Goal: Information Seeking & Learning: Learn about a topic

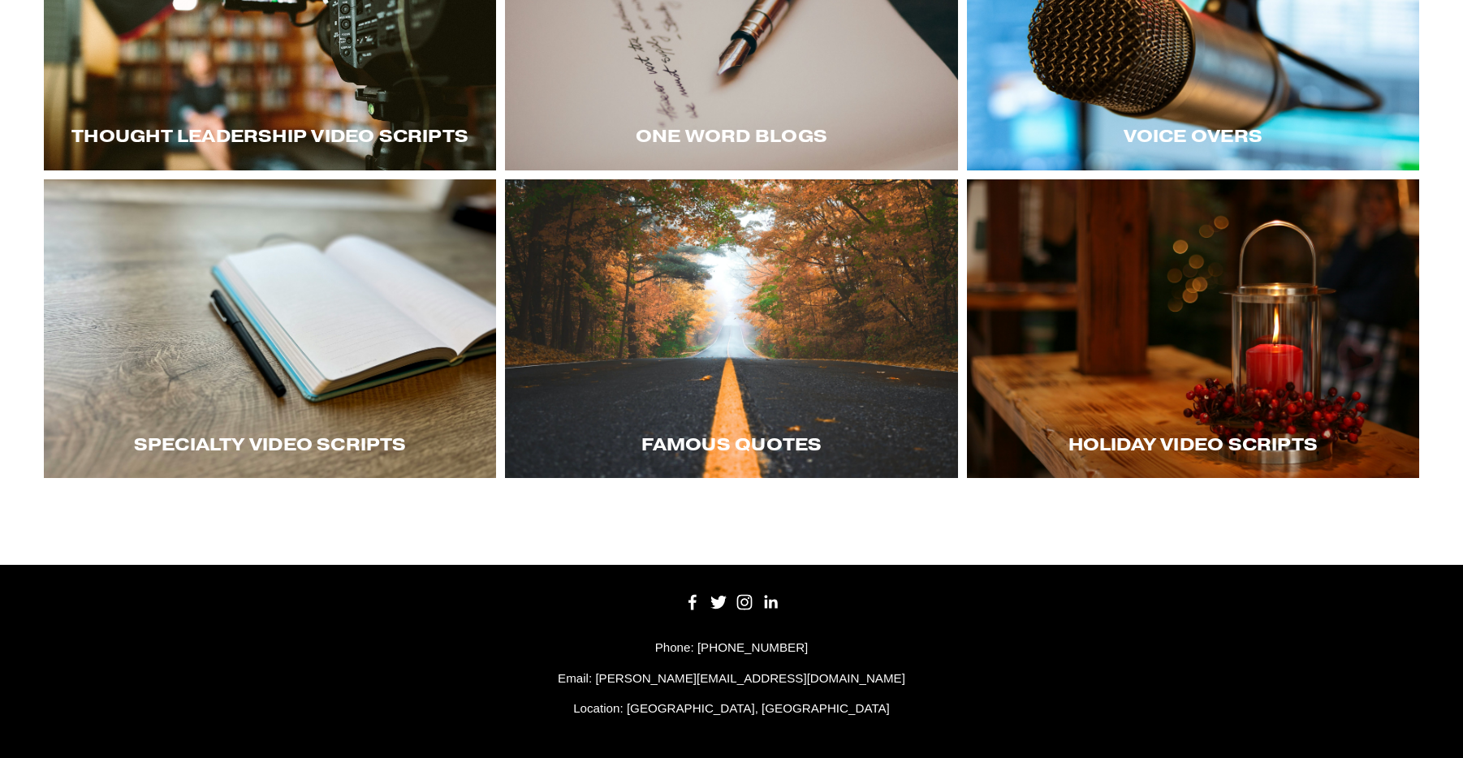
scroll to position [487, 0]
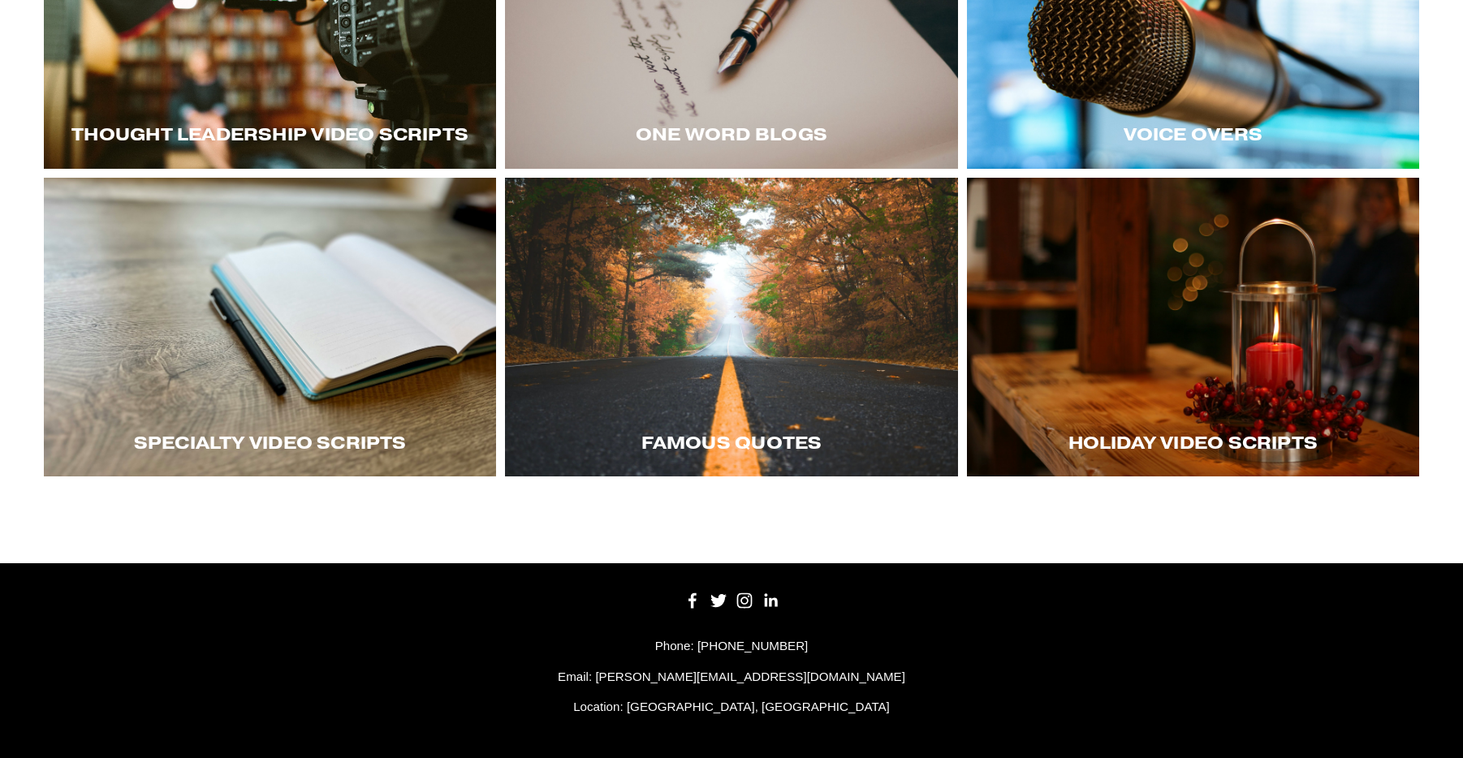
click at [370, 107] on div "Thought LEadership Video Scripts" at bounding box center [270, 135] width 452 height 68
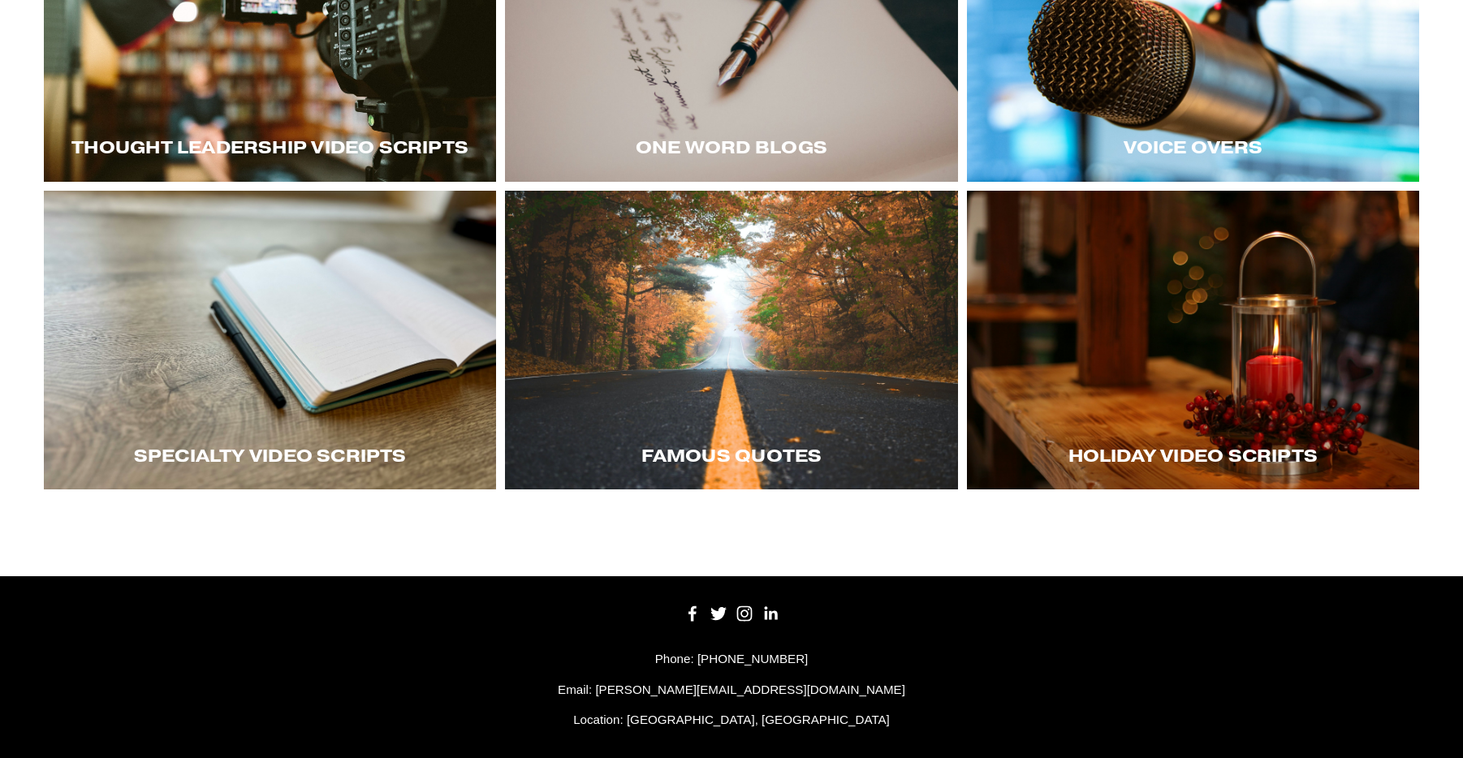
scroll to position [243, 0]
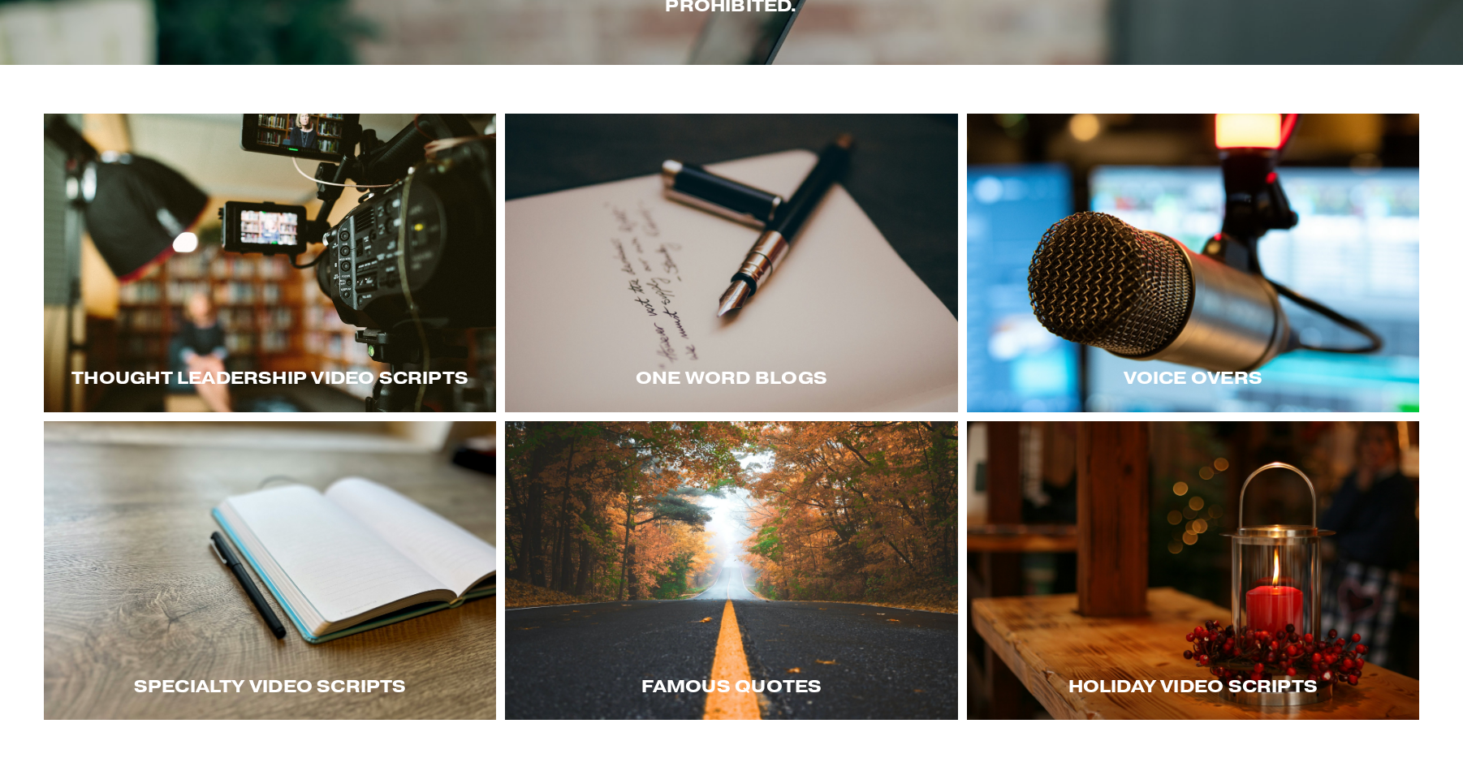
click at [295, 205] on div at bounding box center [270, 263] width 452 height 299
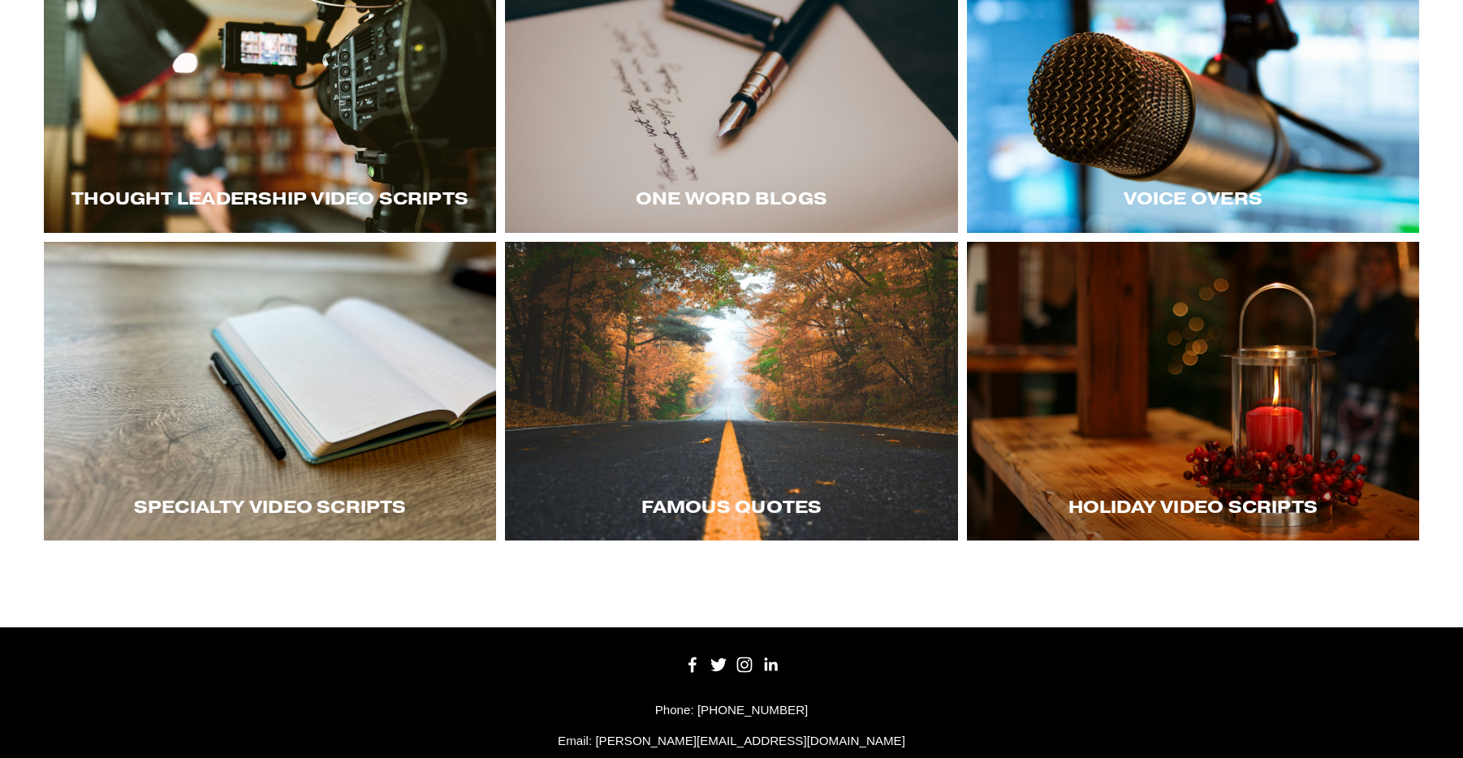
scroll to position [487, 0]
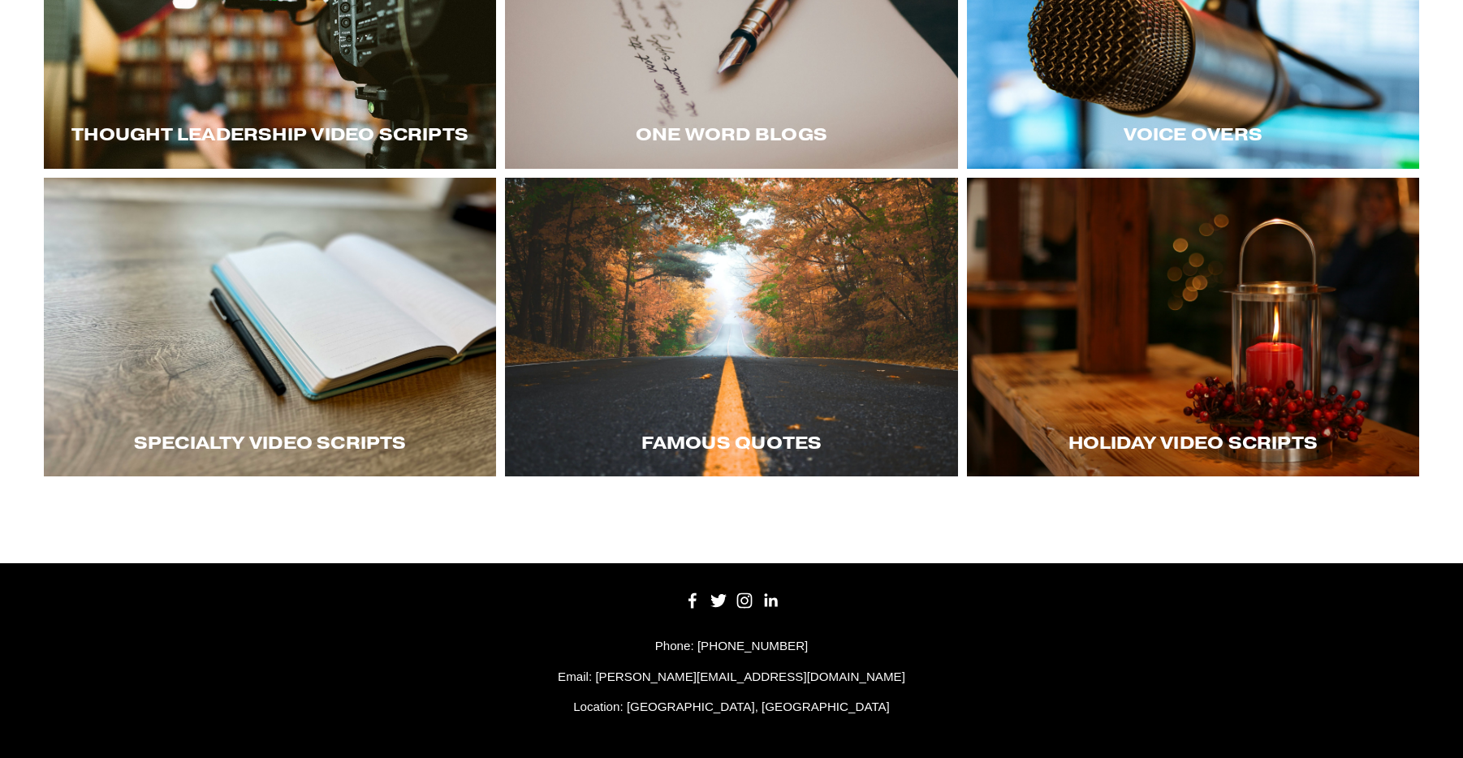
click at [1280, 379] on div at bounding box center [1193, 327] width 452 height 299
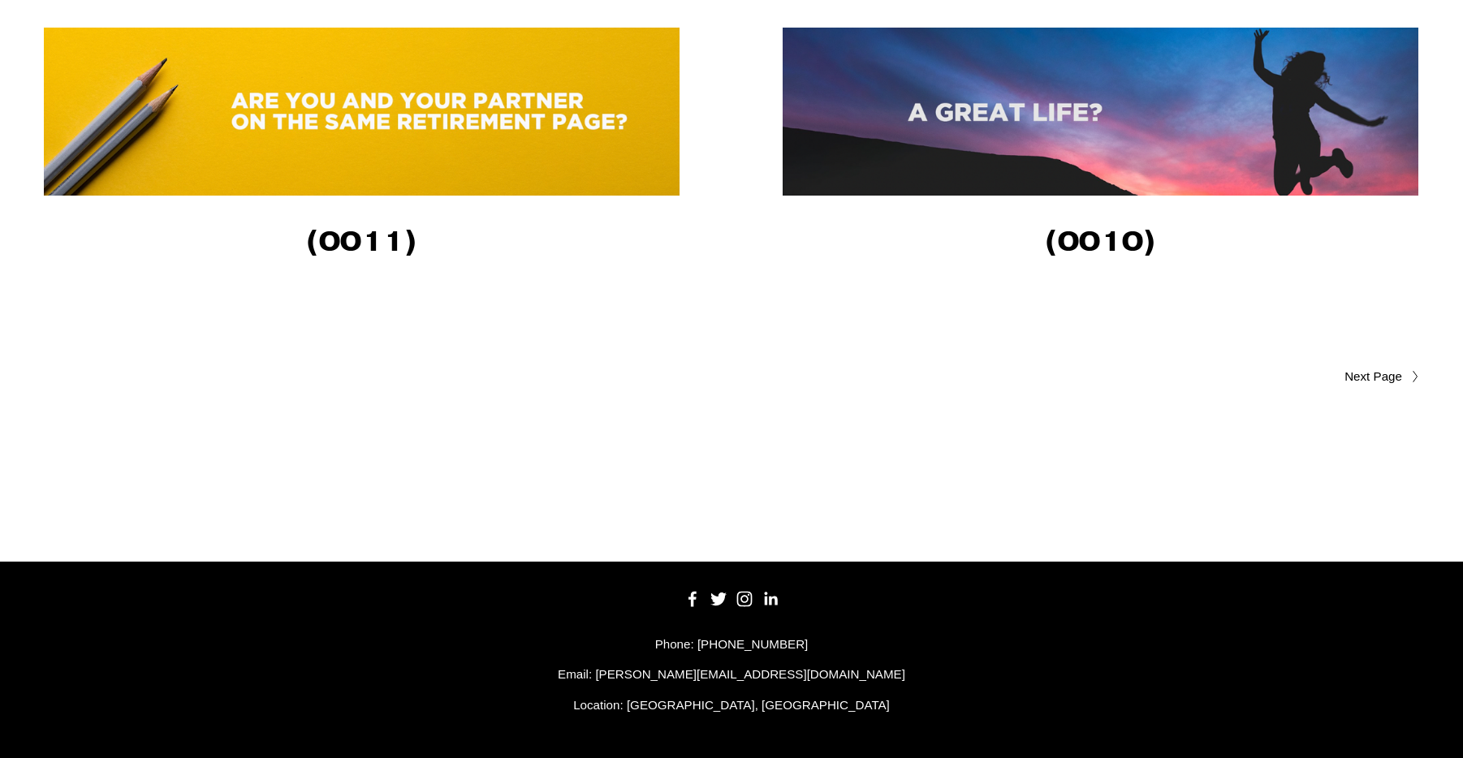
scroll to position [3694, 0]
click at [1372, 373] on span "Older Posts" at bounding box center [1341, 376] width 122 height 19
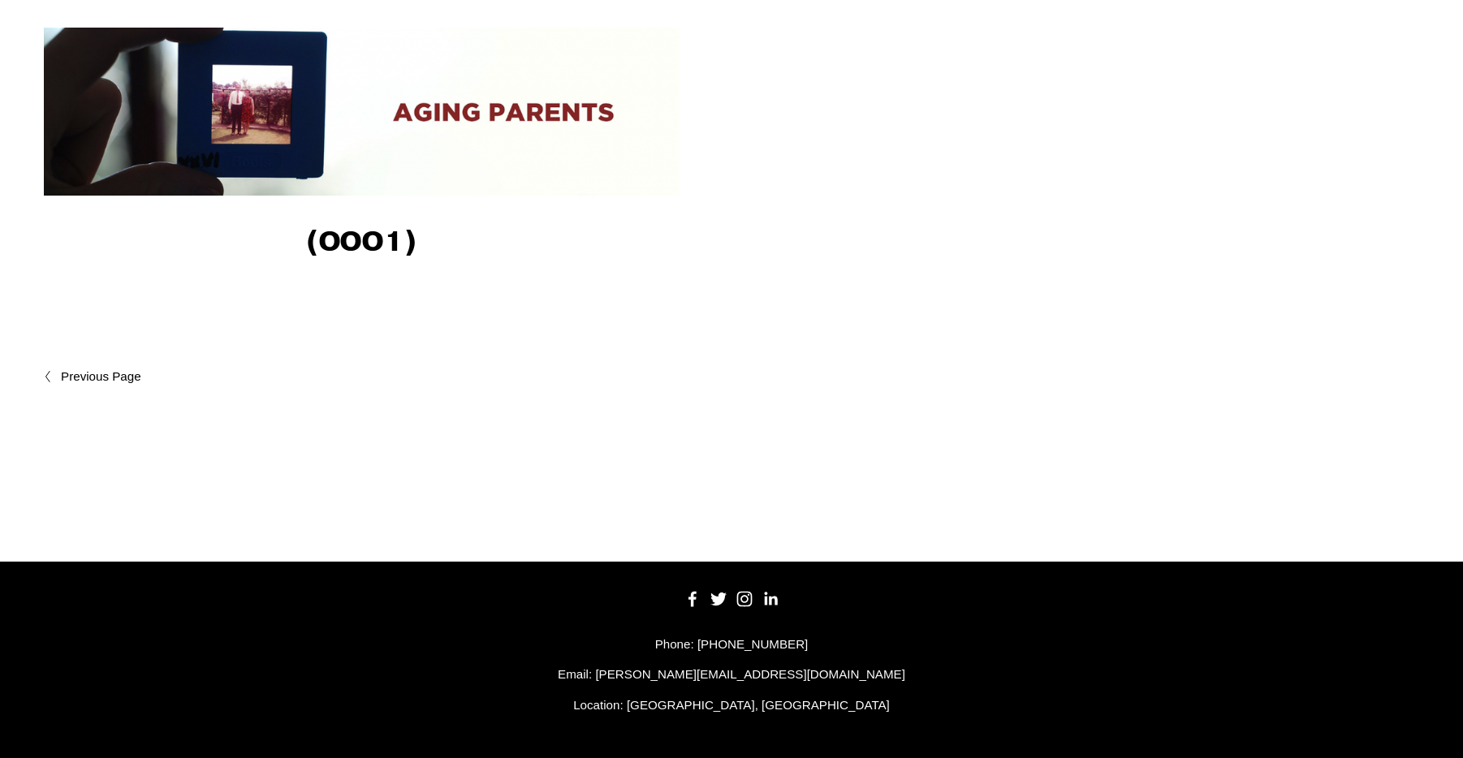
scroll to position [2006, 0]
click at [113, 379] on span "Newer Posts" at bounding box center [136, 376] width 150 height 19
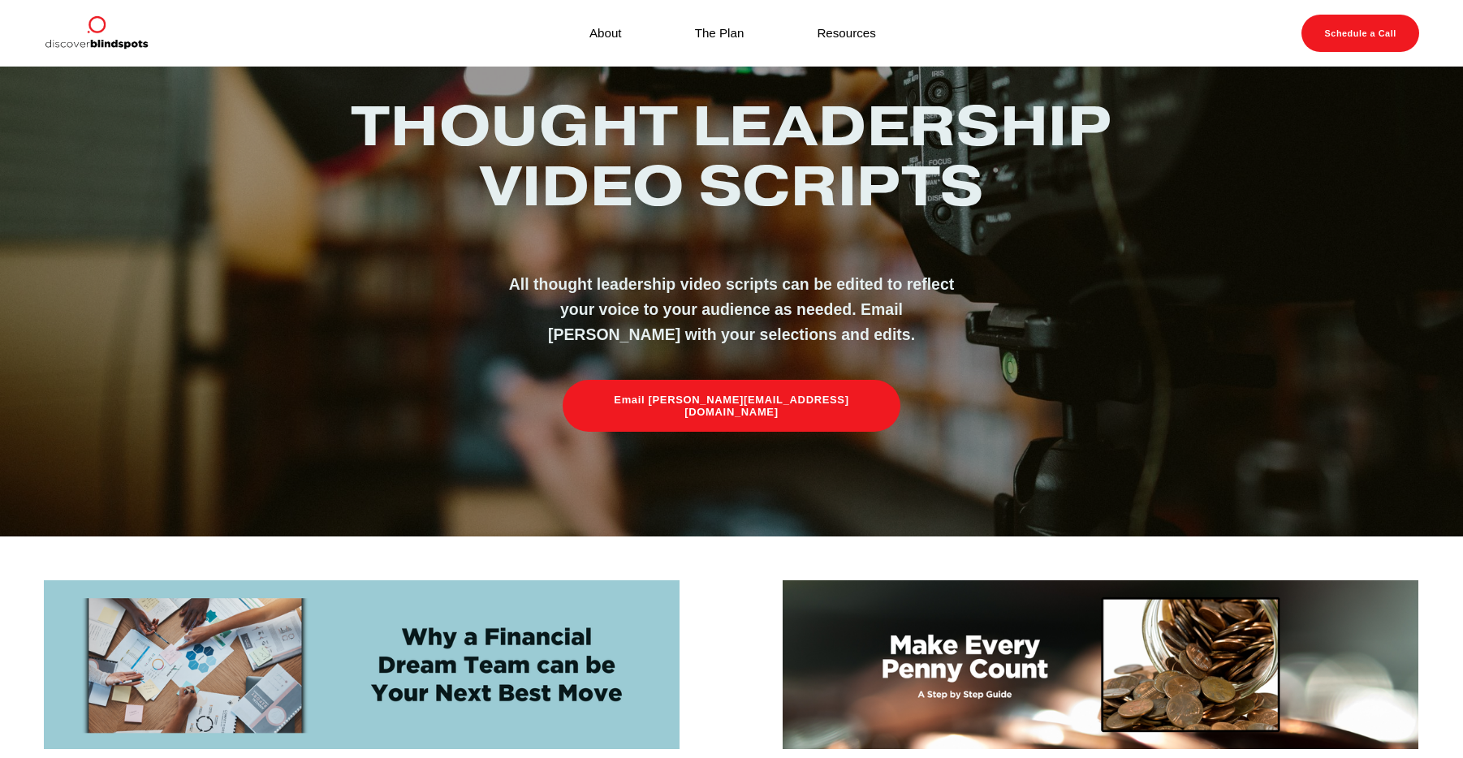
scroll to position [325, 0]
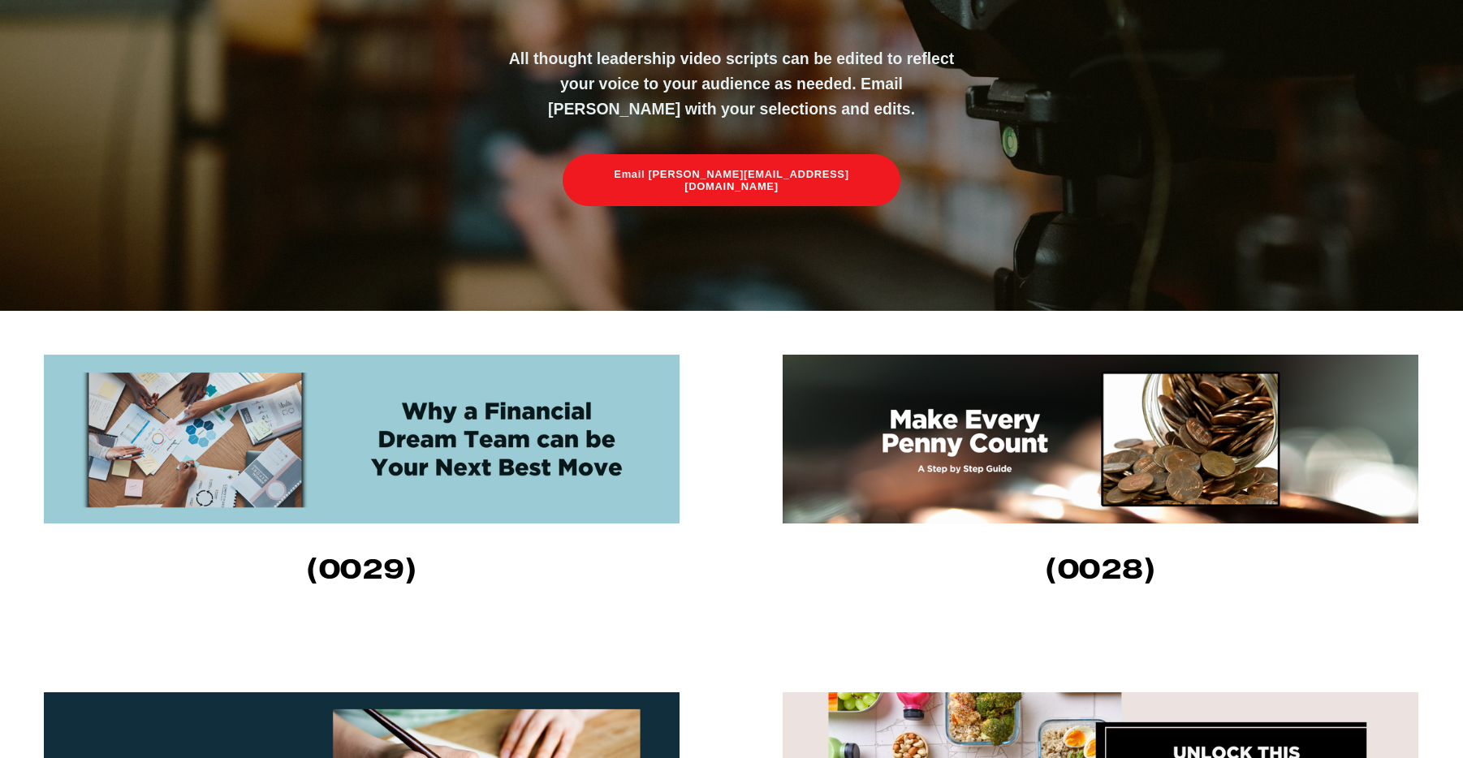
click at [985, 433] on img at bounding box center [1100, 439] width 636 height 169
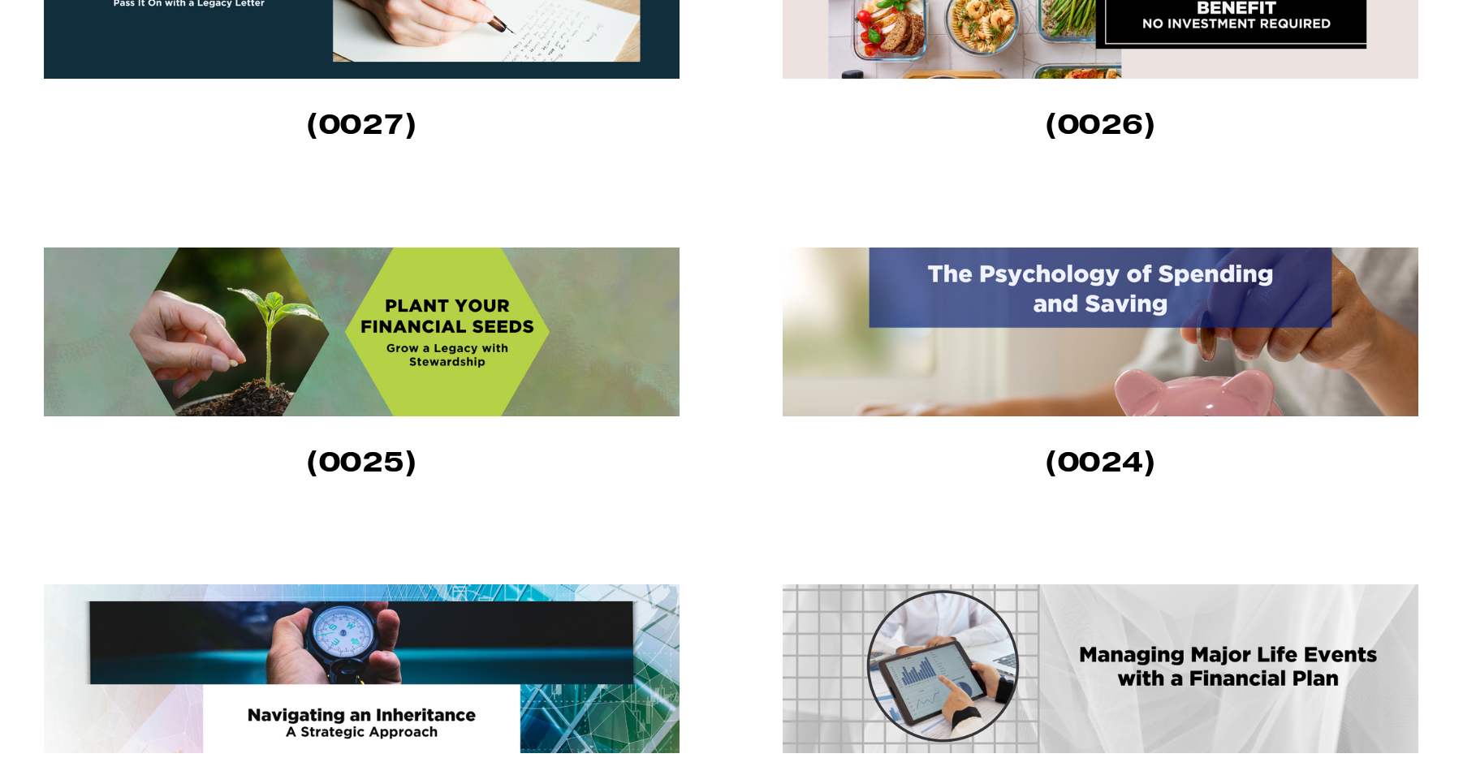
scroll to position [1136, 0]
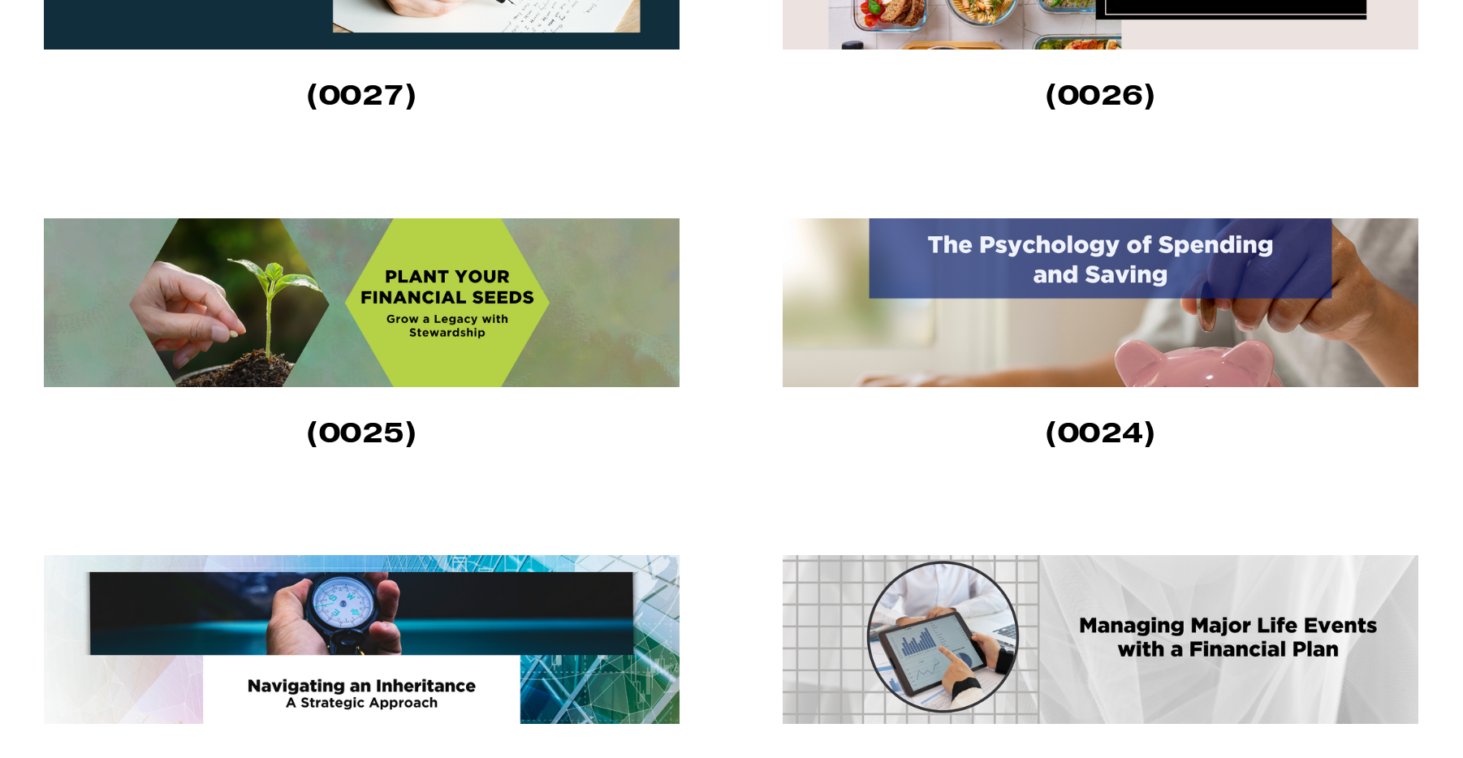
click at [1119, 329] on img at bounding box center [1100, 302] width 636 height 169
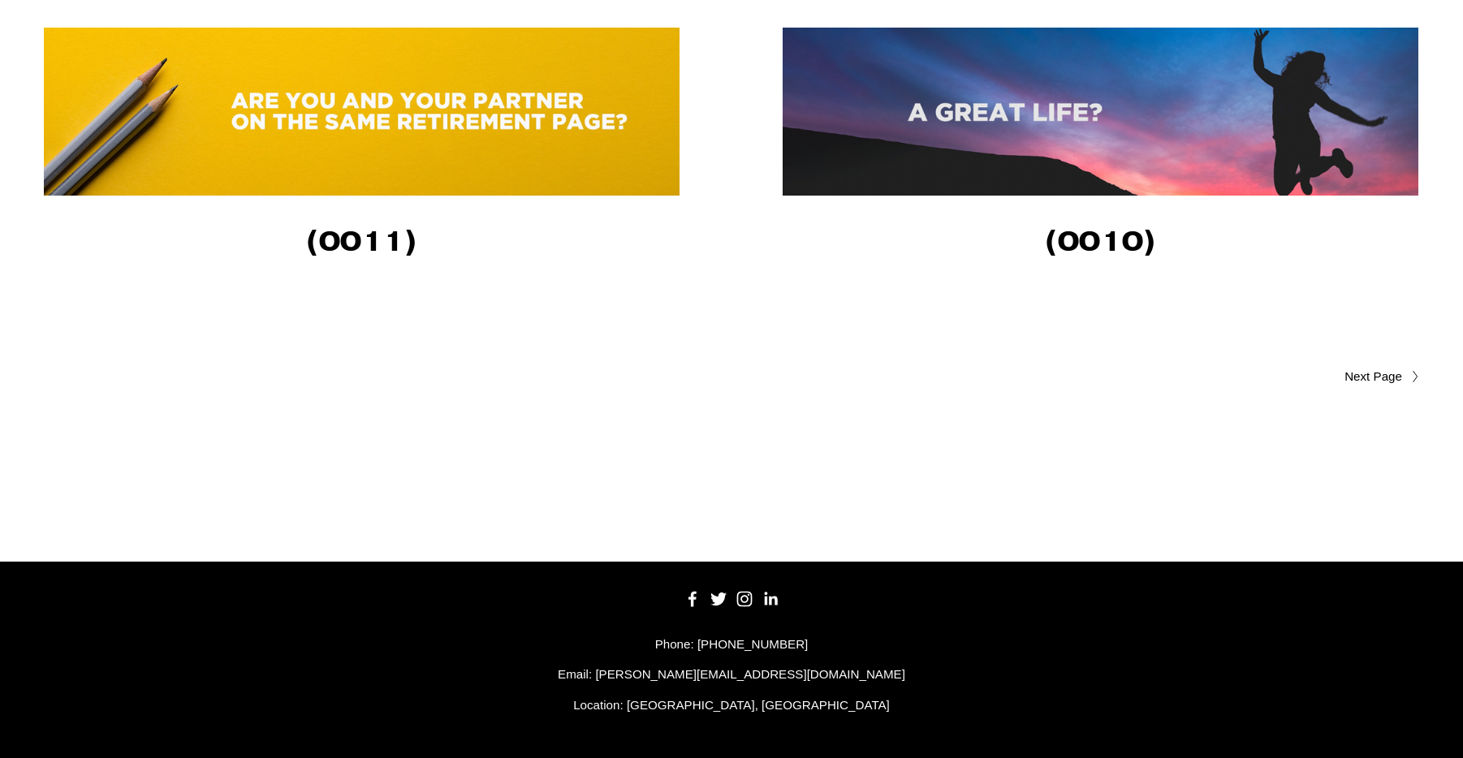
scroll to position [3694, 0]
click at [1382, 368] on span "Older Posts" at bounding box center [1341, 376] width 122 height 19
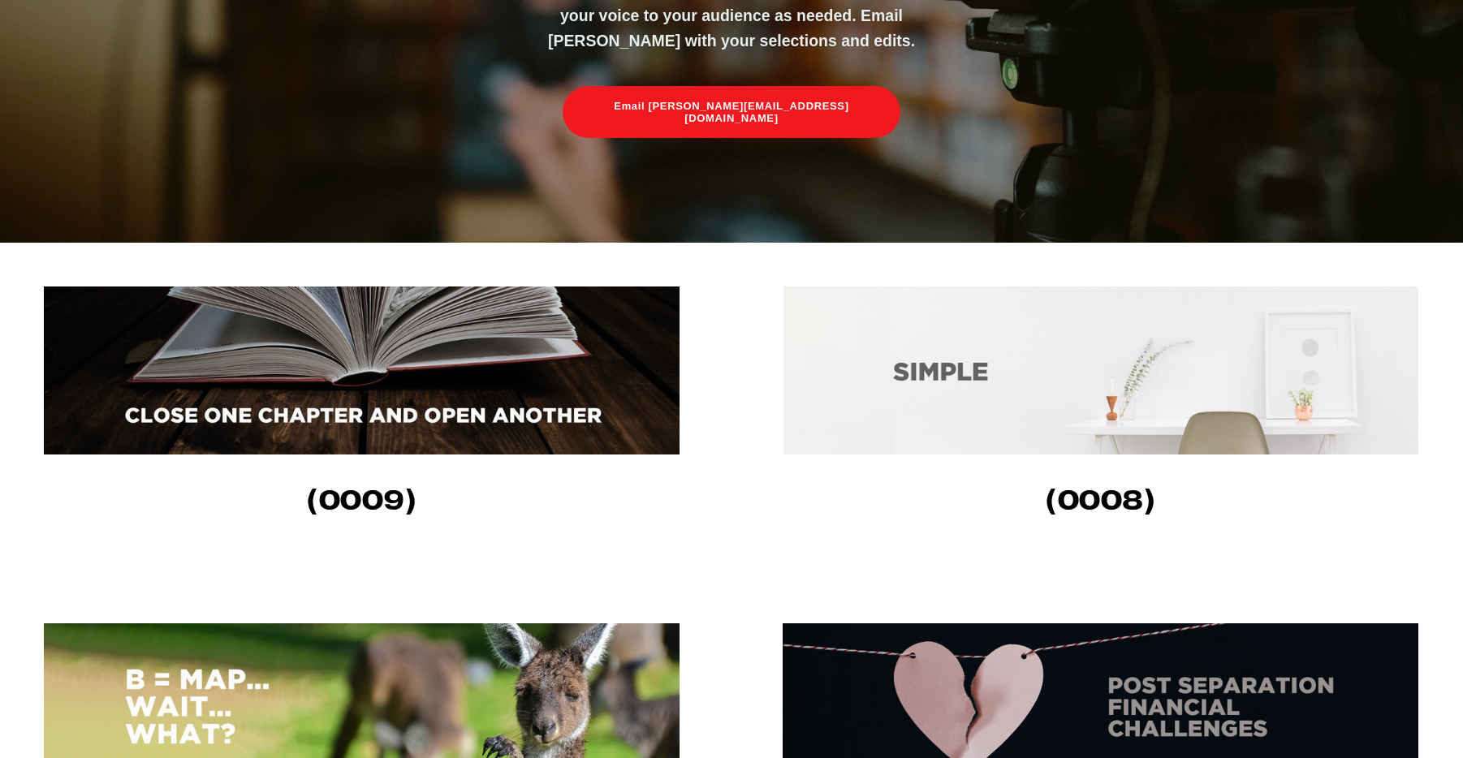
scroll to position [406, 0]
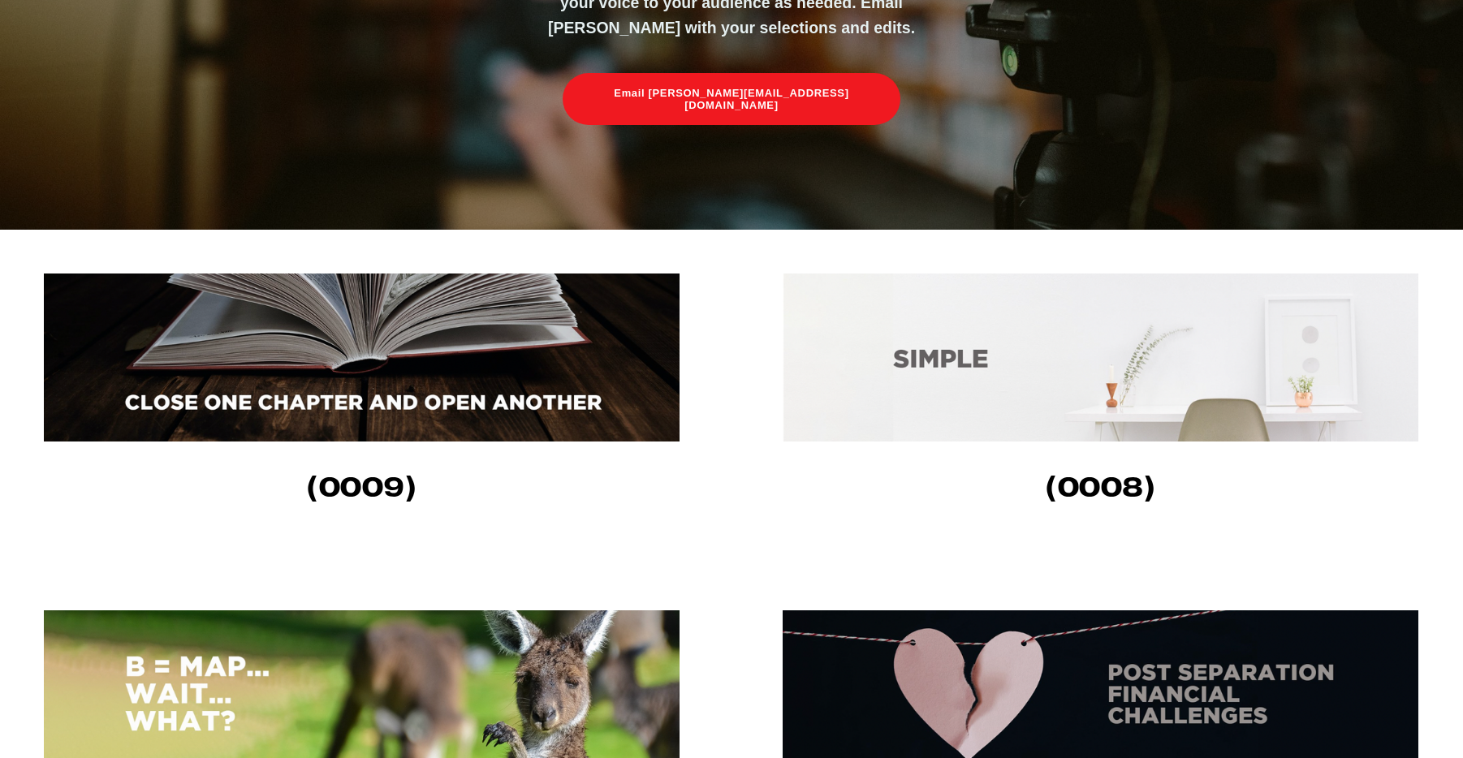
click at [1141, 400] on img at bounding box center [1100, 358] width 636 height 168
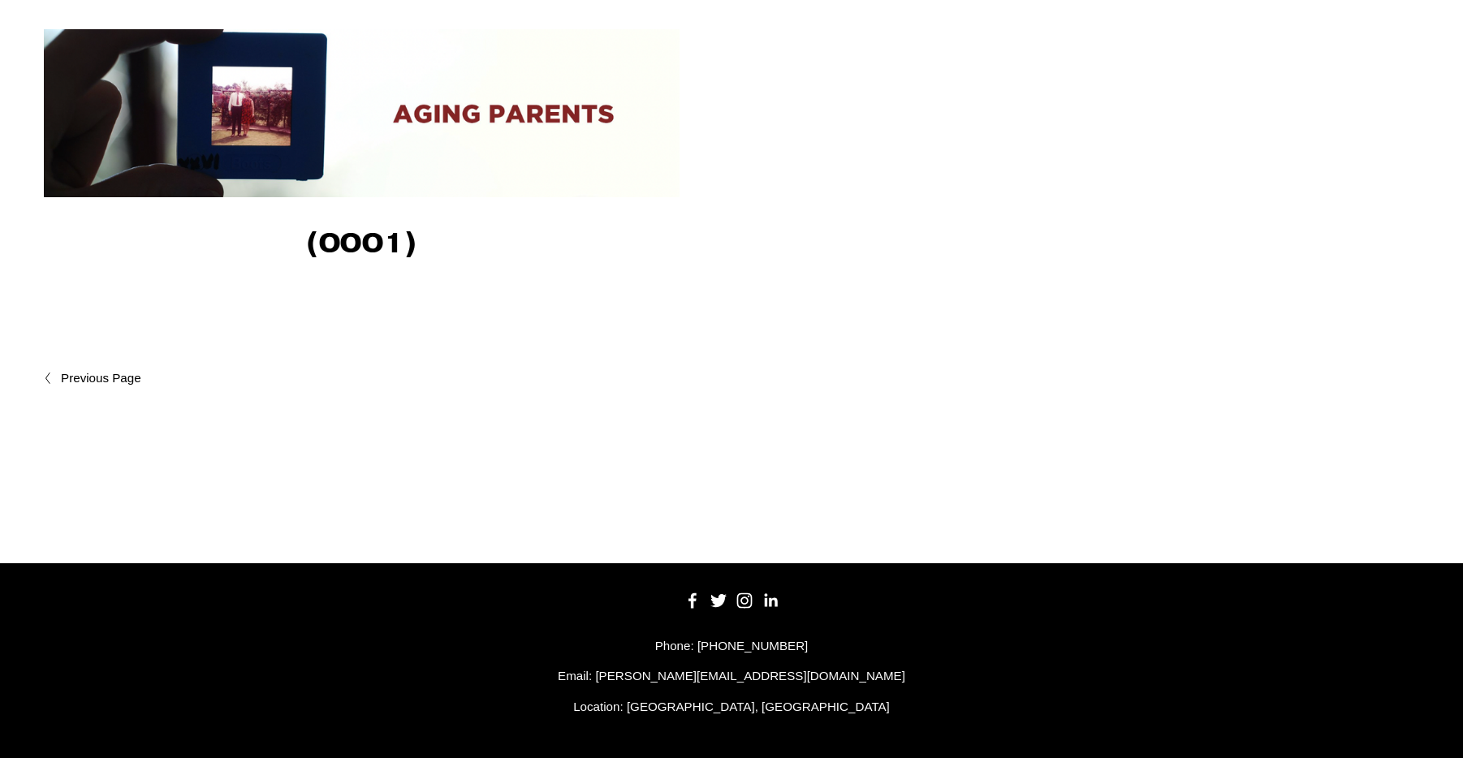
scroll to position [2006, 0]
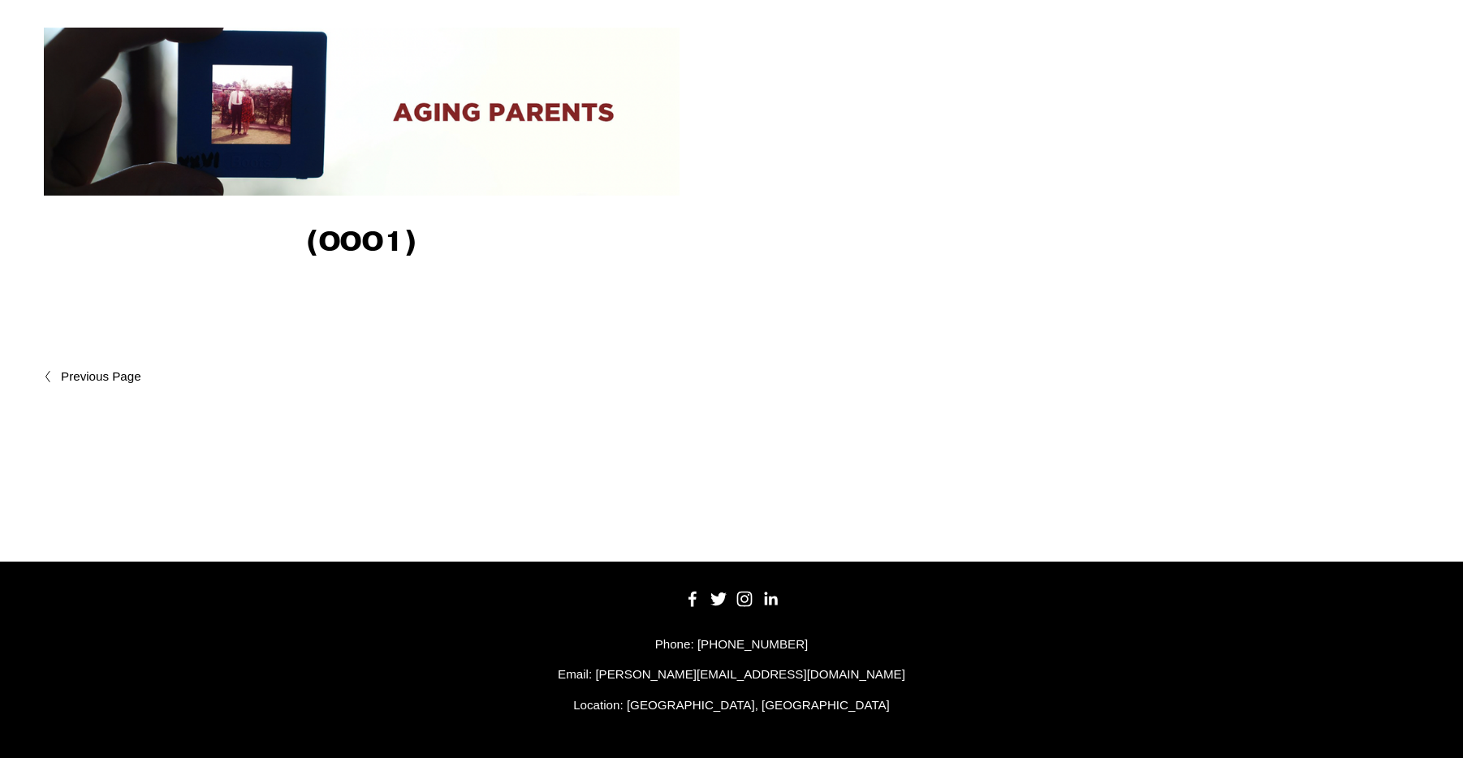
click at [99, 380] on span "Newer Posts" at bounding box center [136, 376] width 150 height 19
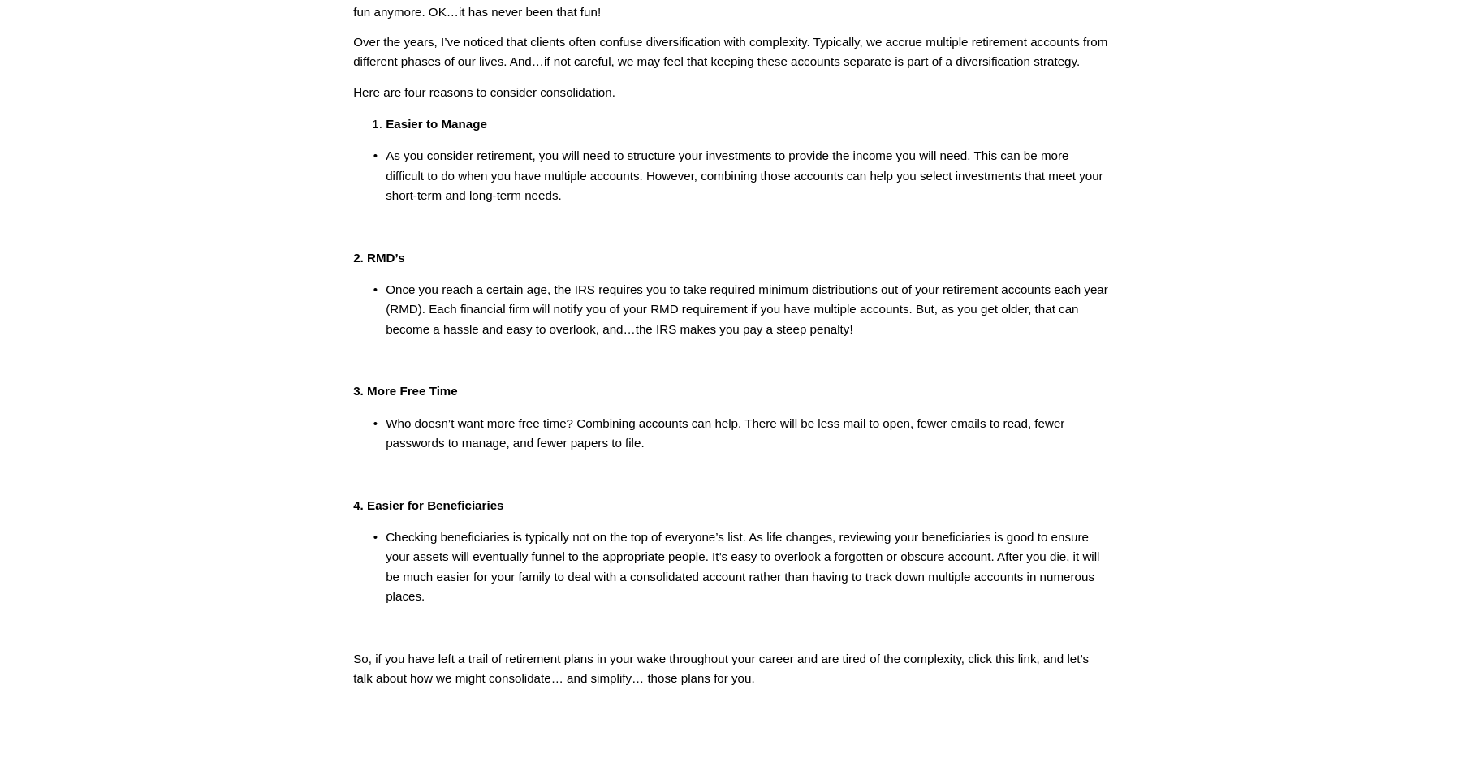
scroll to position [325, 0]
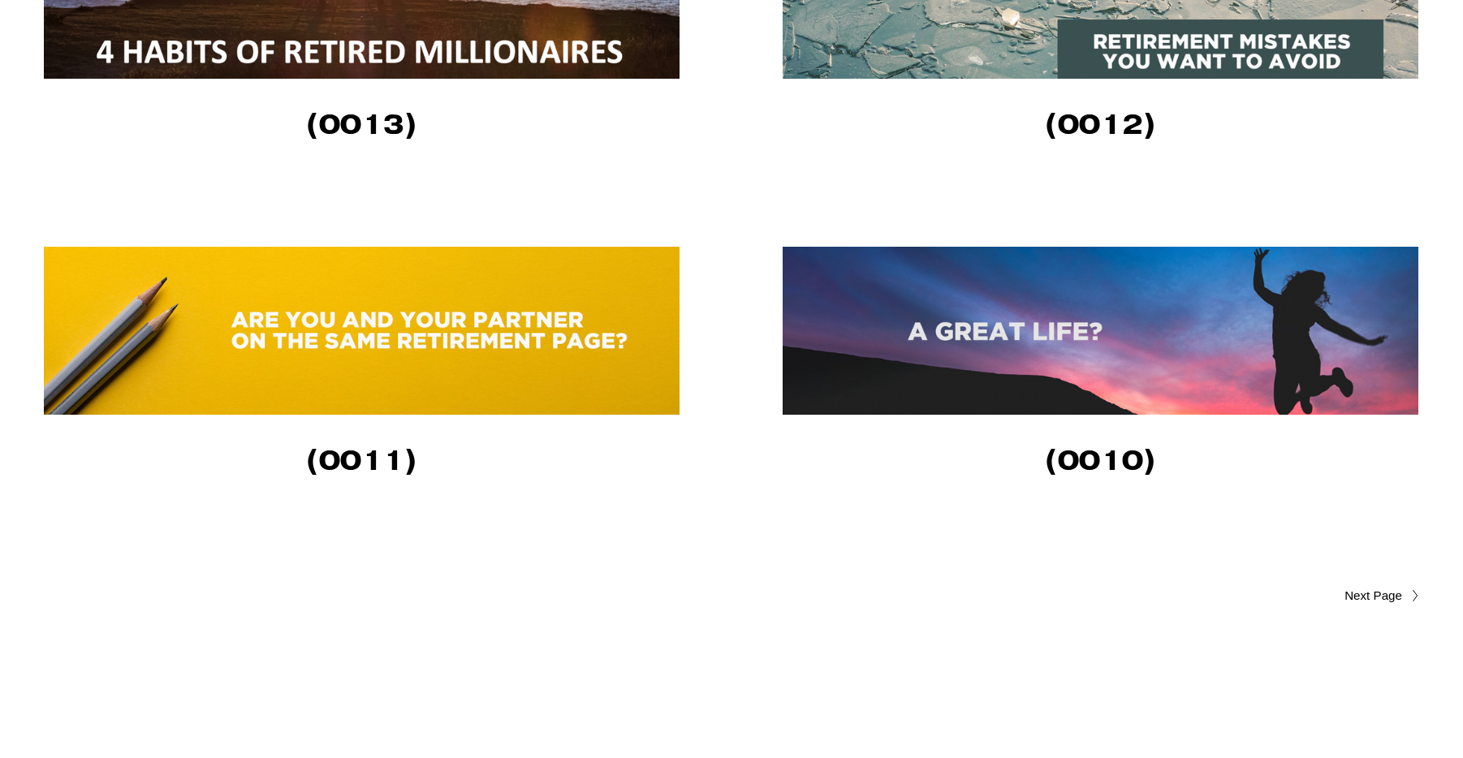
scroll to position [3571, 0]
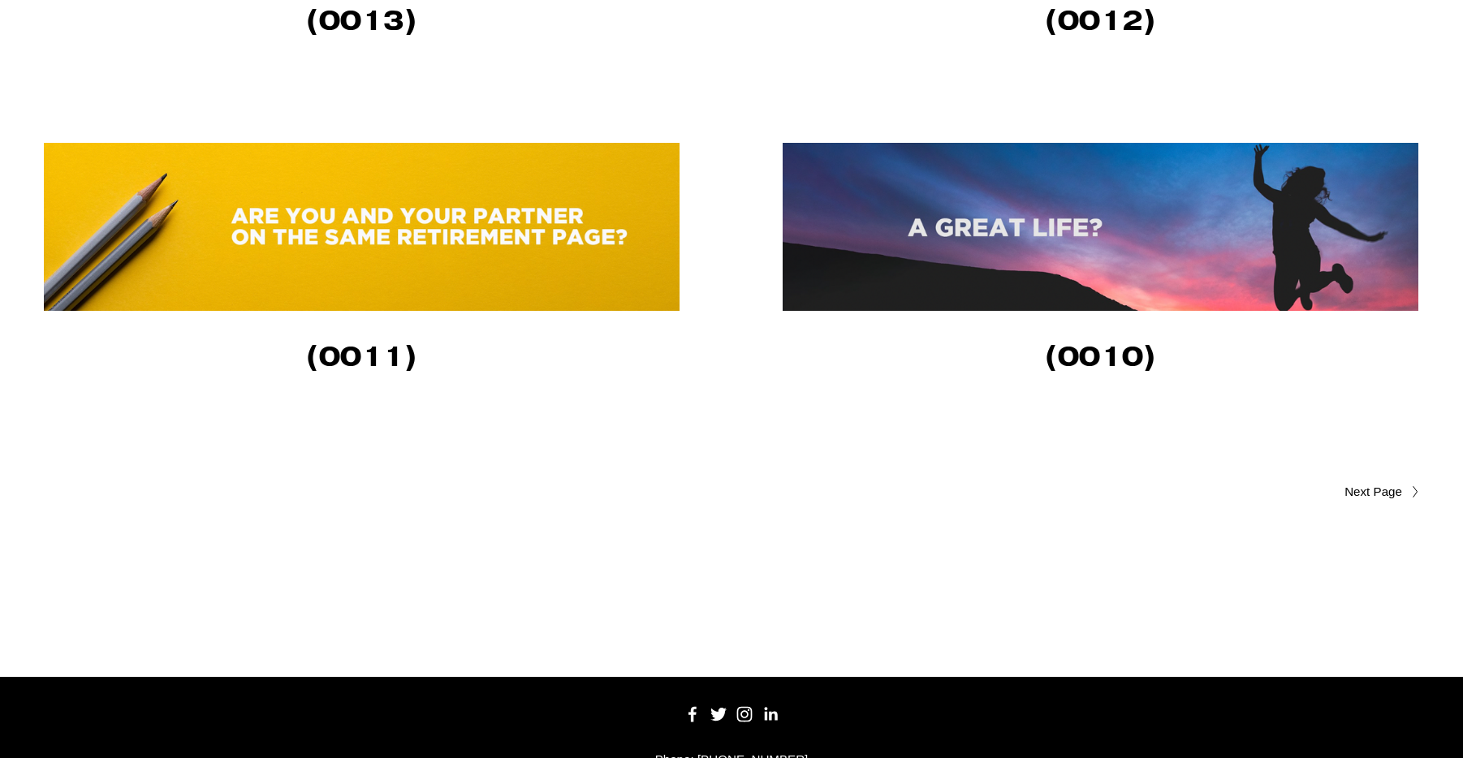
click at [552, 263] on img at bounding box center [362, 227] width 636 height 168
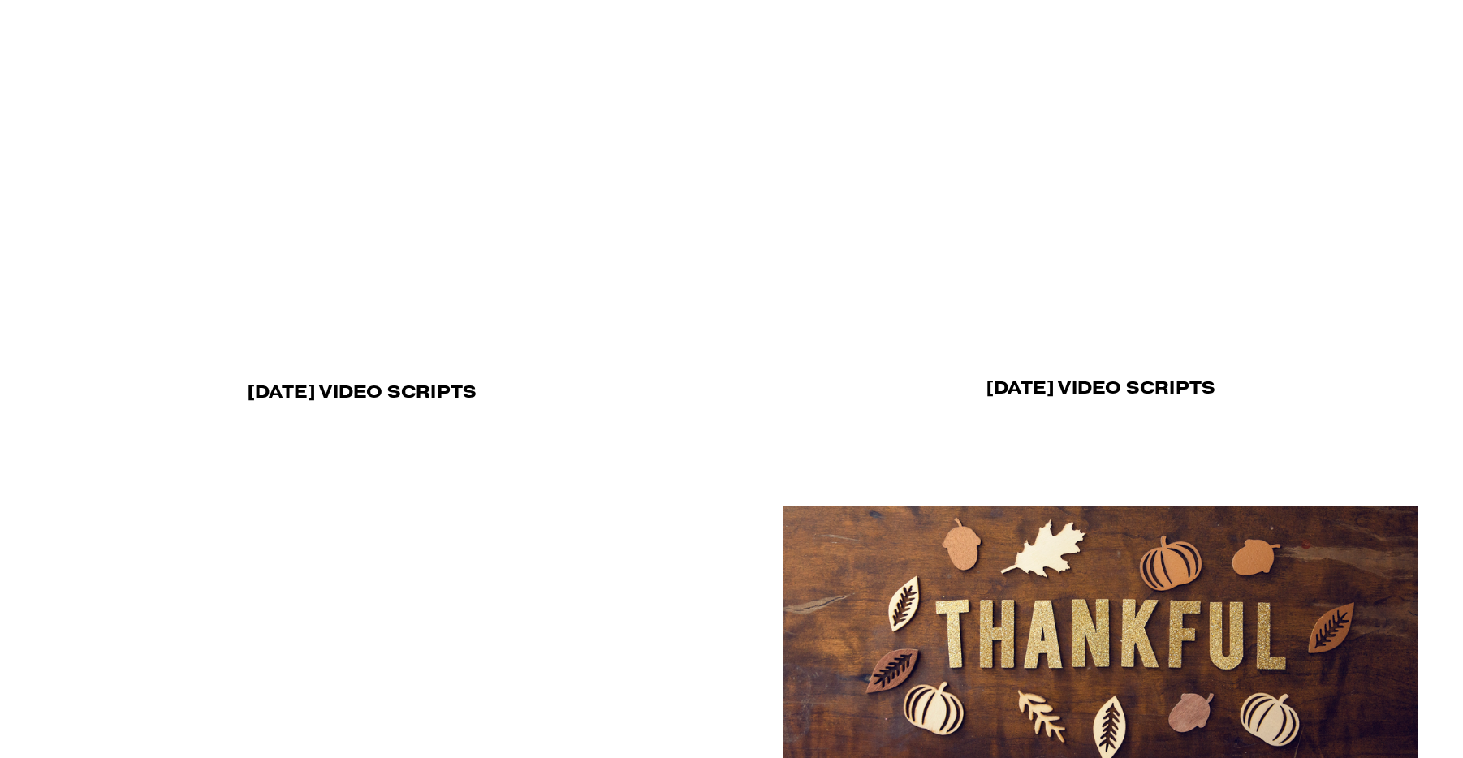
scroll to position [730, 0]
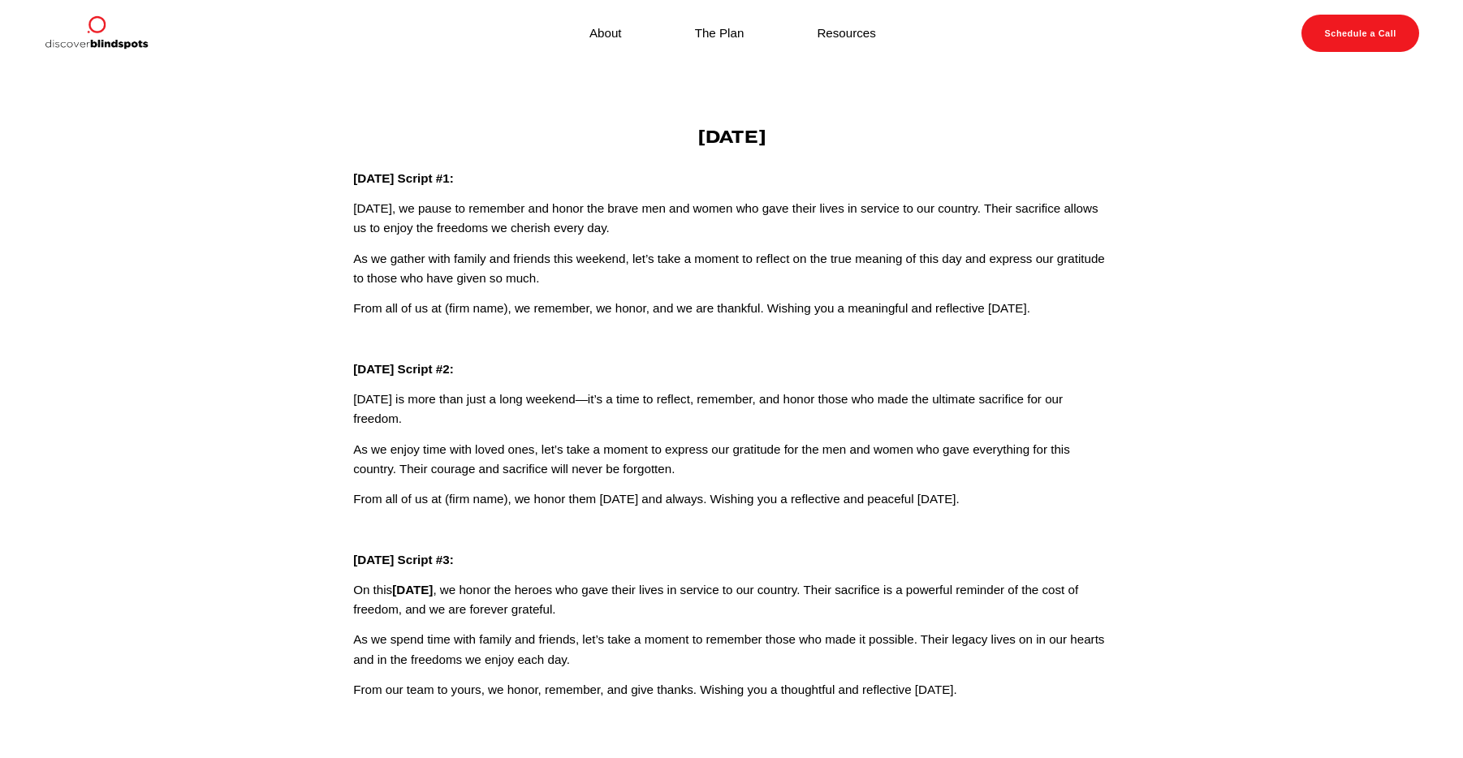
click at [609, 30] on link "About" at bounding box center [605, 33] width 32 height 22
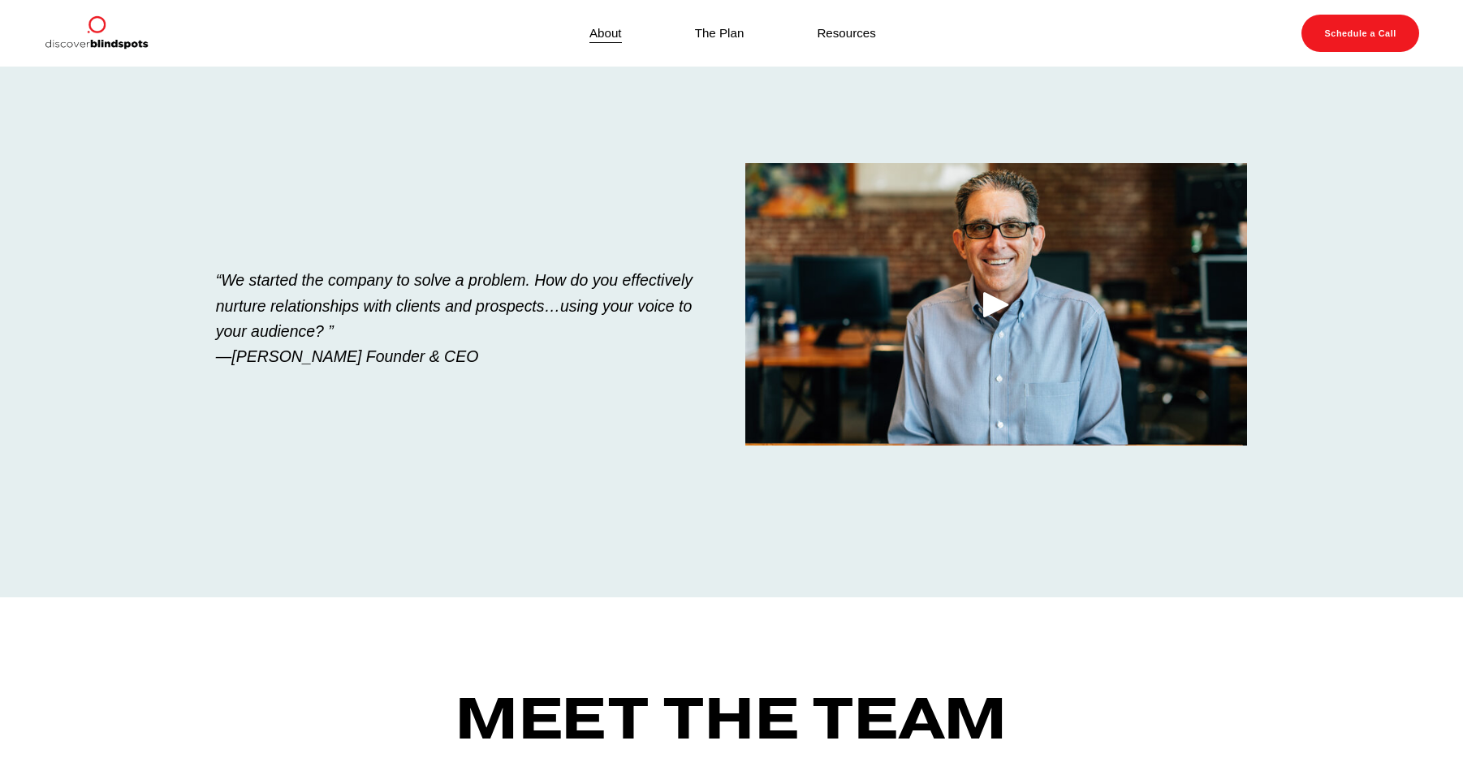
click at [722, 29] on link "The Plan" at bounding box center [720, 33] width 50 height 22
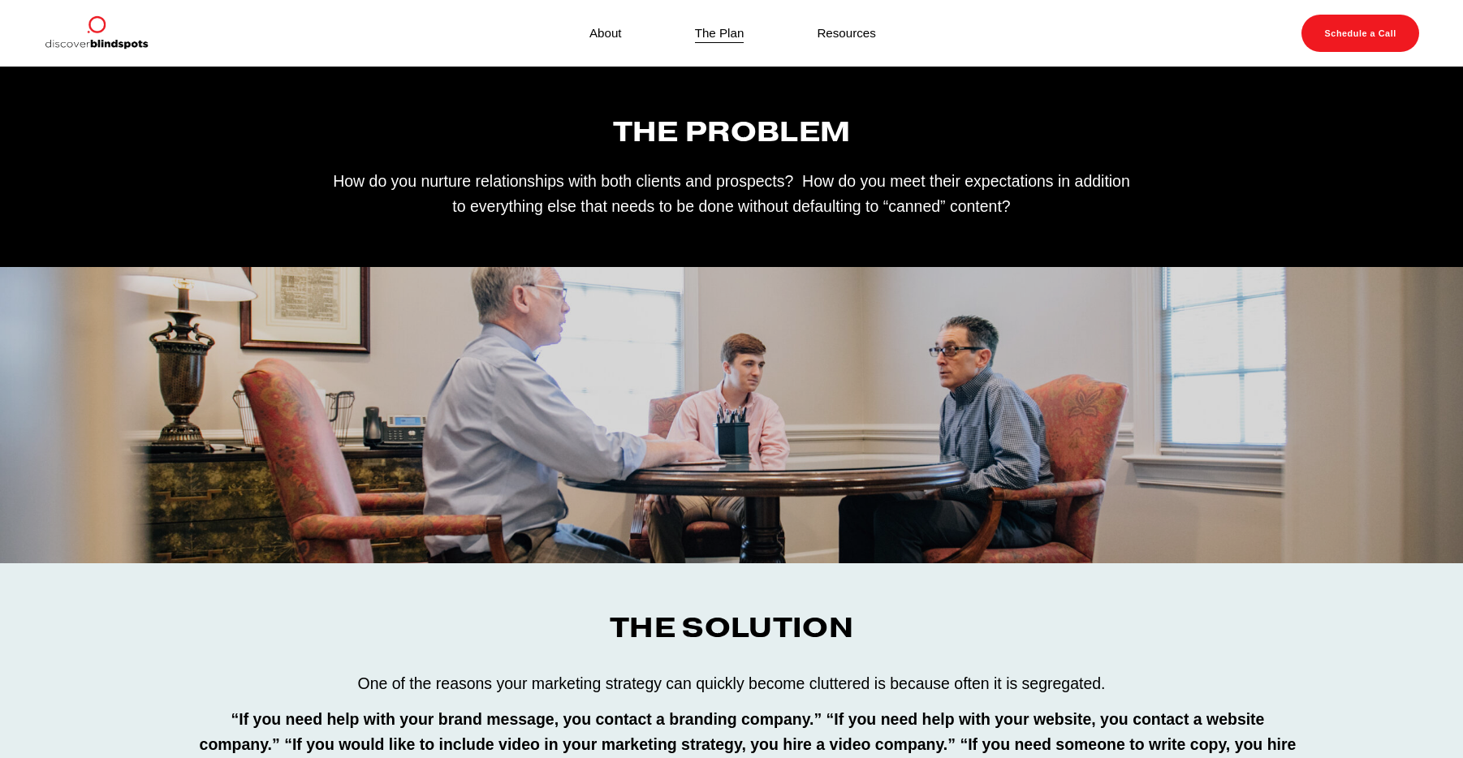
click at [854, 30] on link "Resources" at bounding box center [846, 33] width 58 height 22
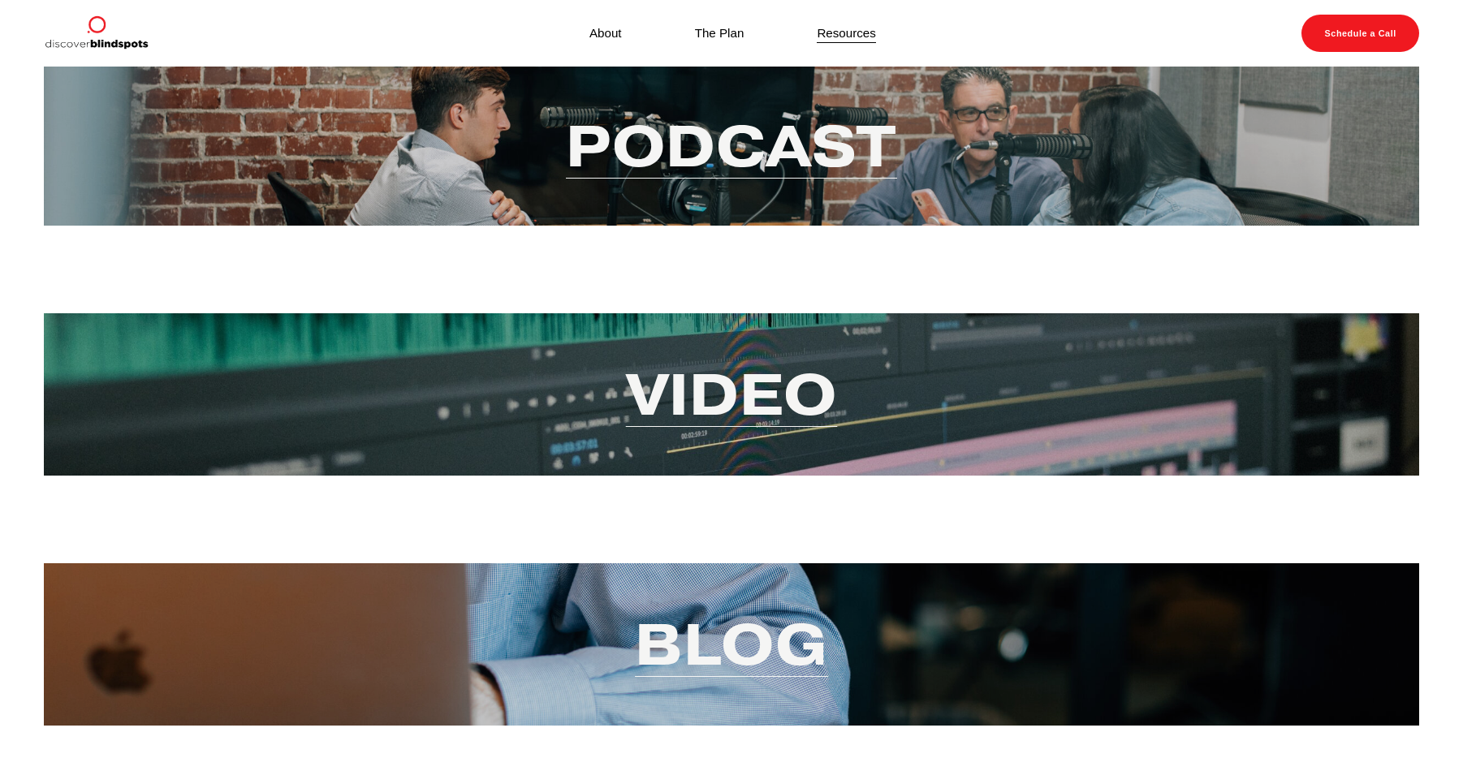
click at [743, 403] on link "Video" at bounding box center [732, 394] width 212 height 75
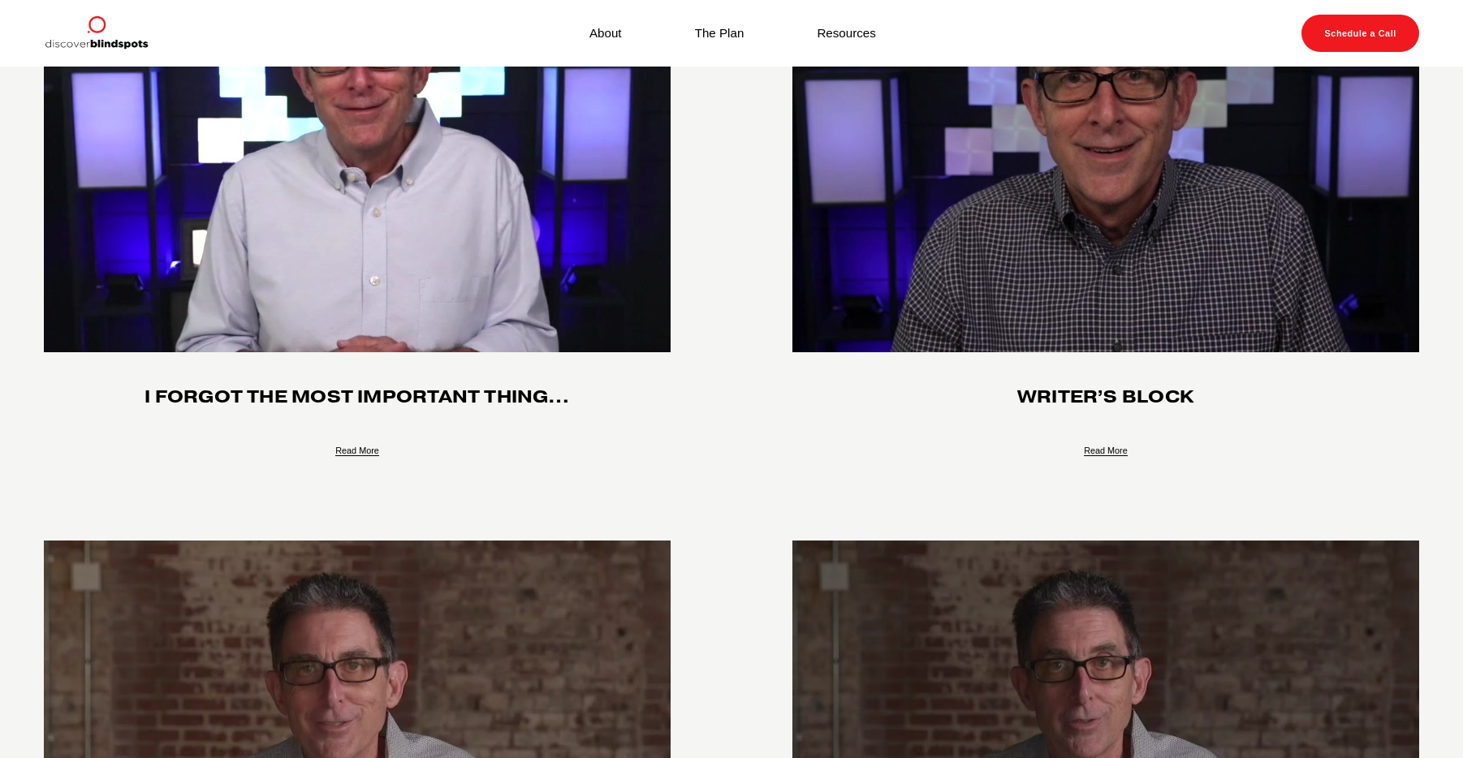
scroll to position [171, 0]
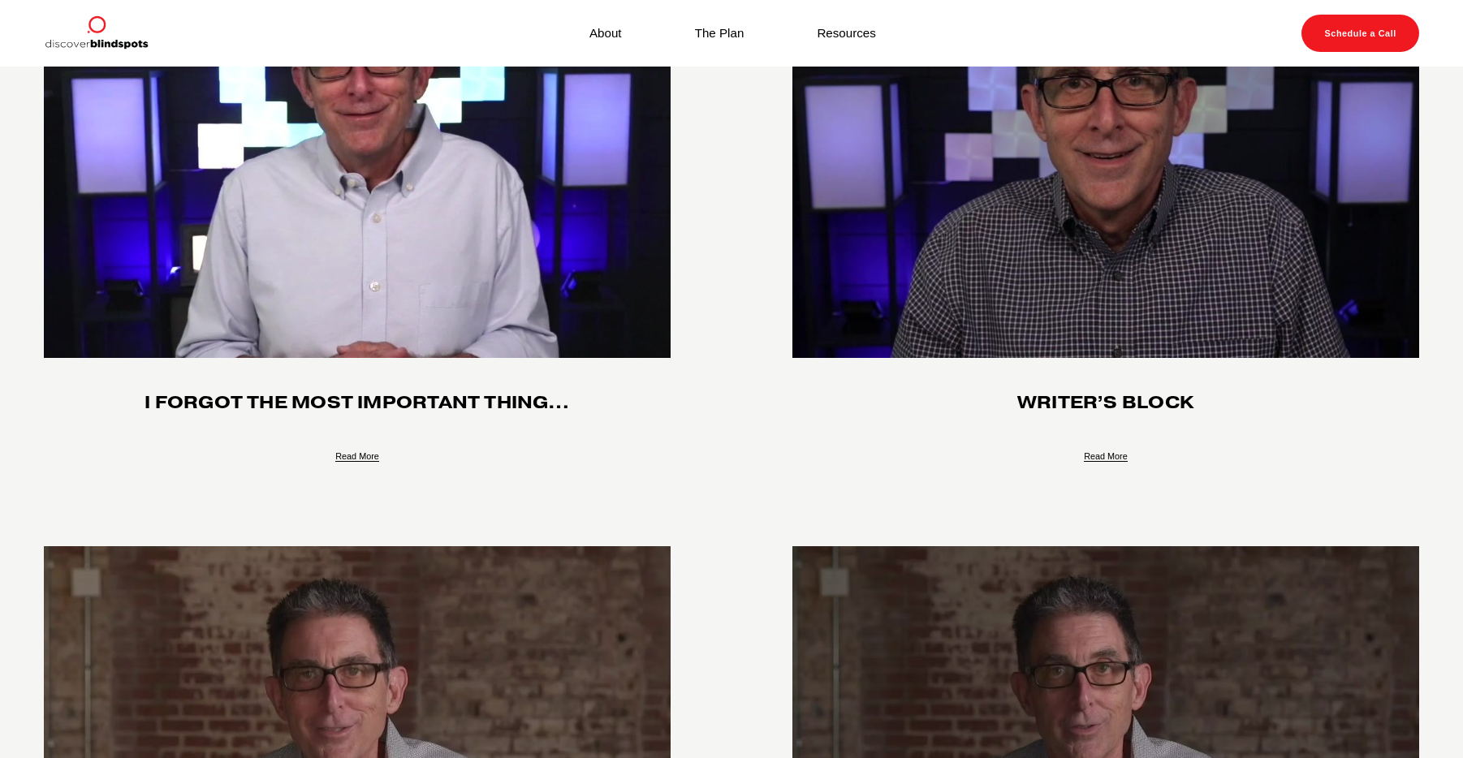
click at [858, 35] on link "Resources" at bounding box center [846, 33] width 58 height 22
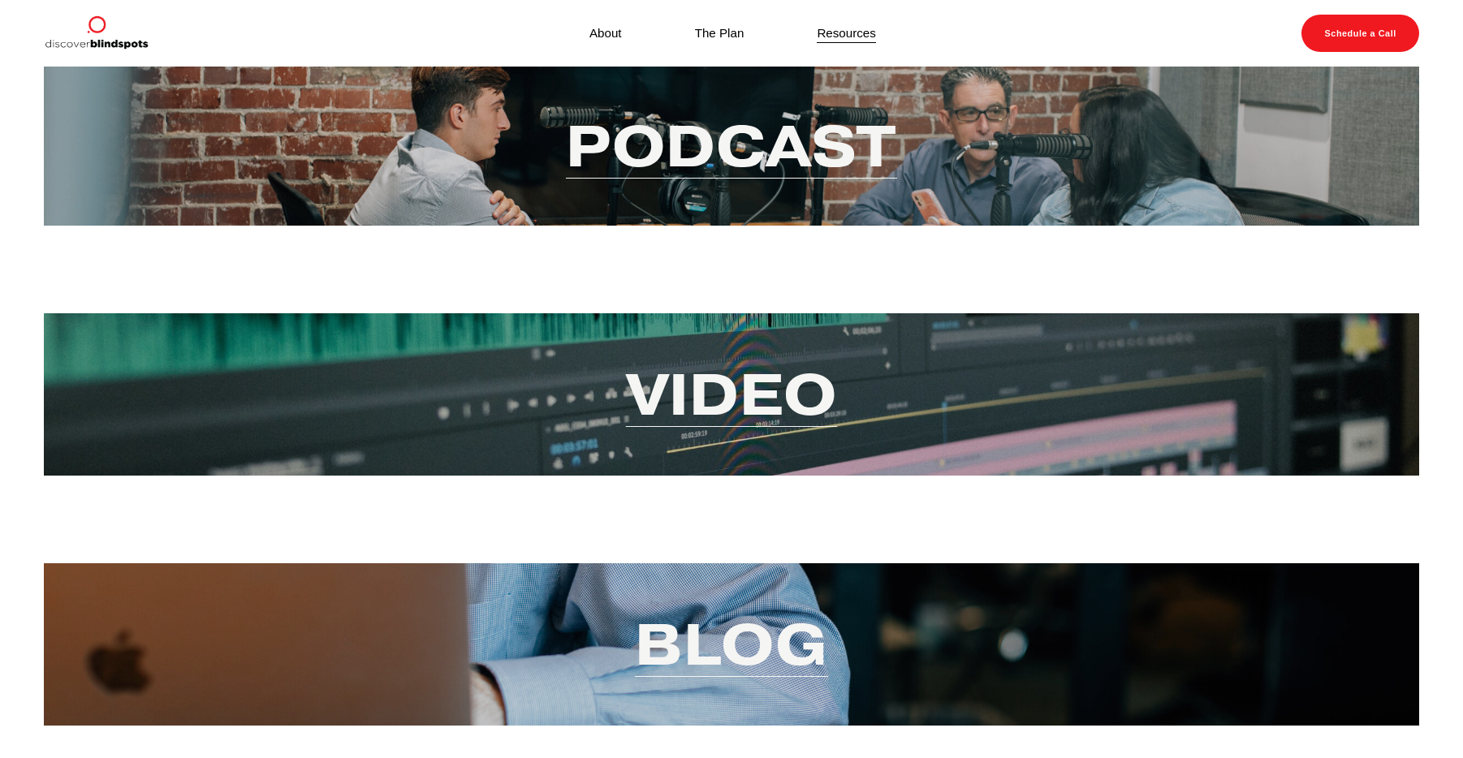
click at [743, 384] on link "Video" at bounding box center [732, 394] width 212 height 75
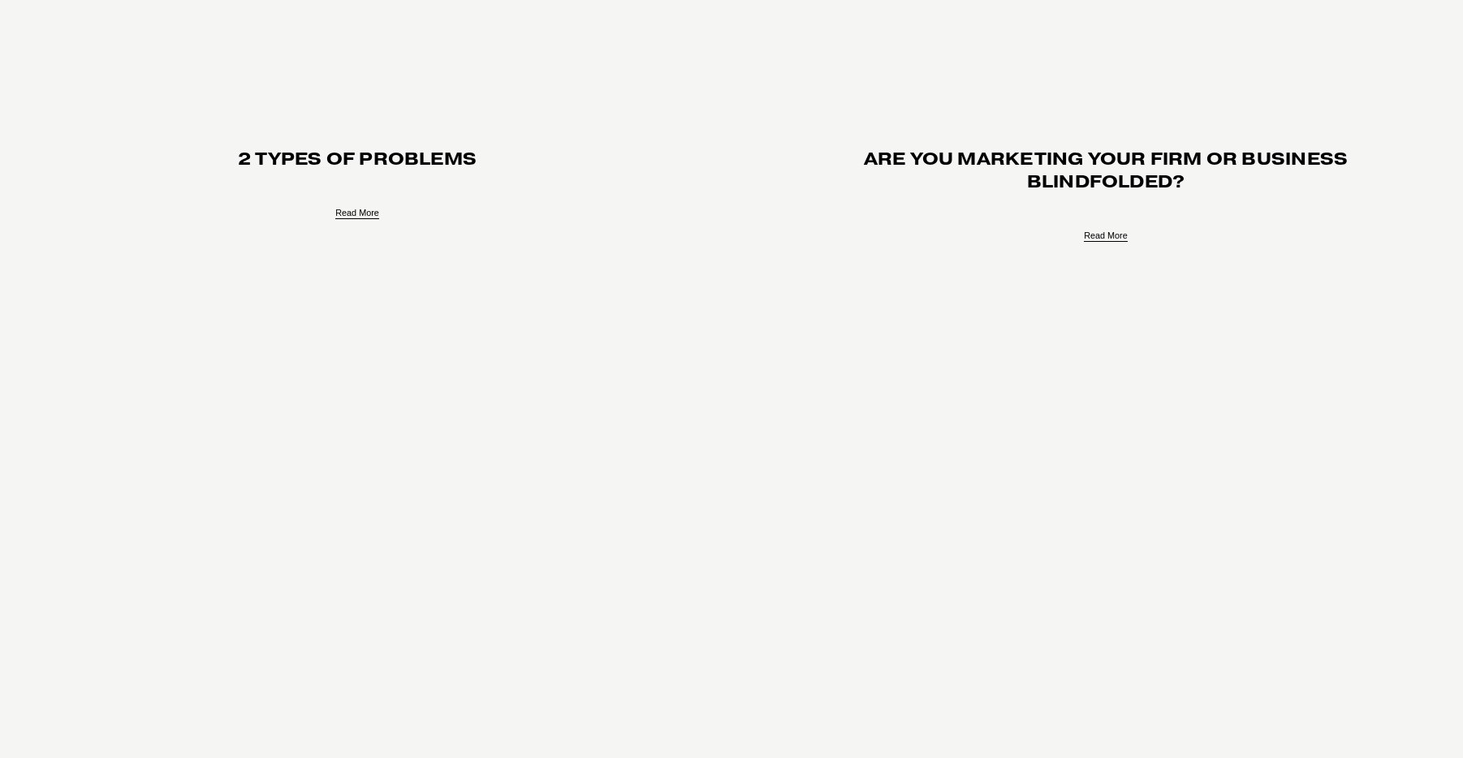
scroll to position [2273, 0]
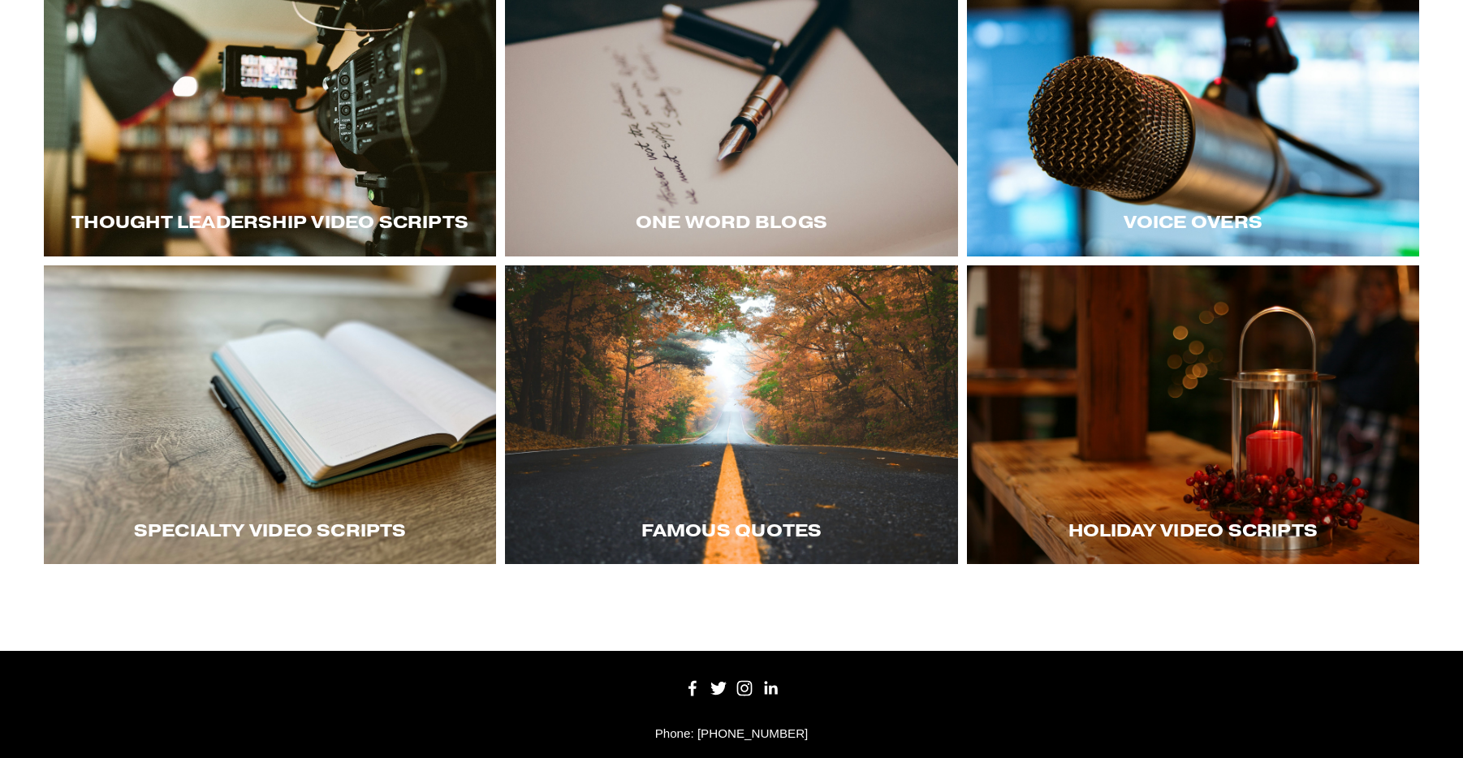
scroll to position [406, 0]
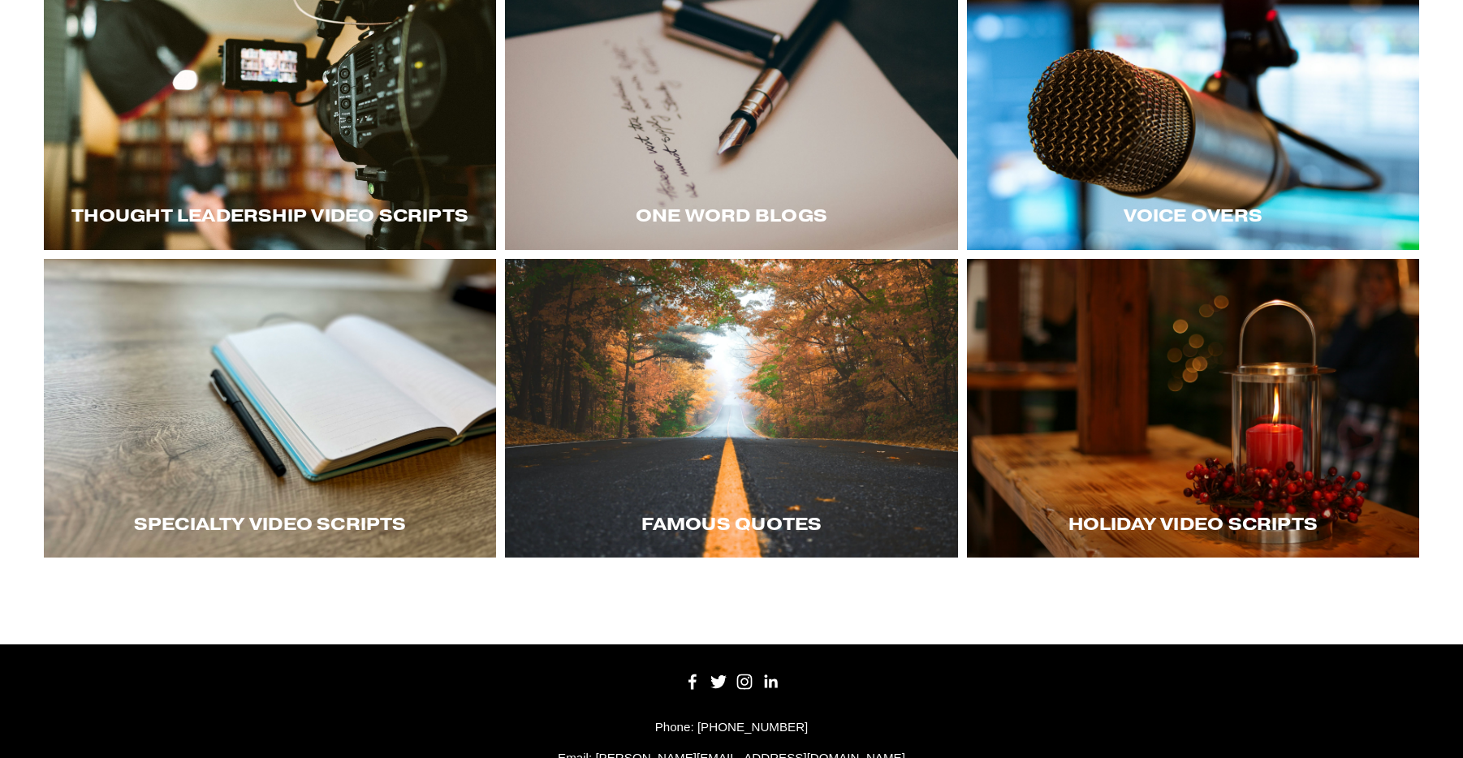
click at [1251, 186] on div "Voice Overs" at bounding box center [1193, 216] width 452 height 68
click at [1099, 149] on div at bounding box center [1193, 100] width 452 height 299
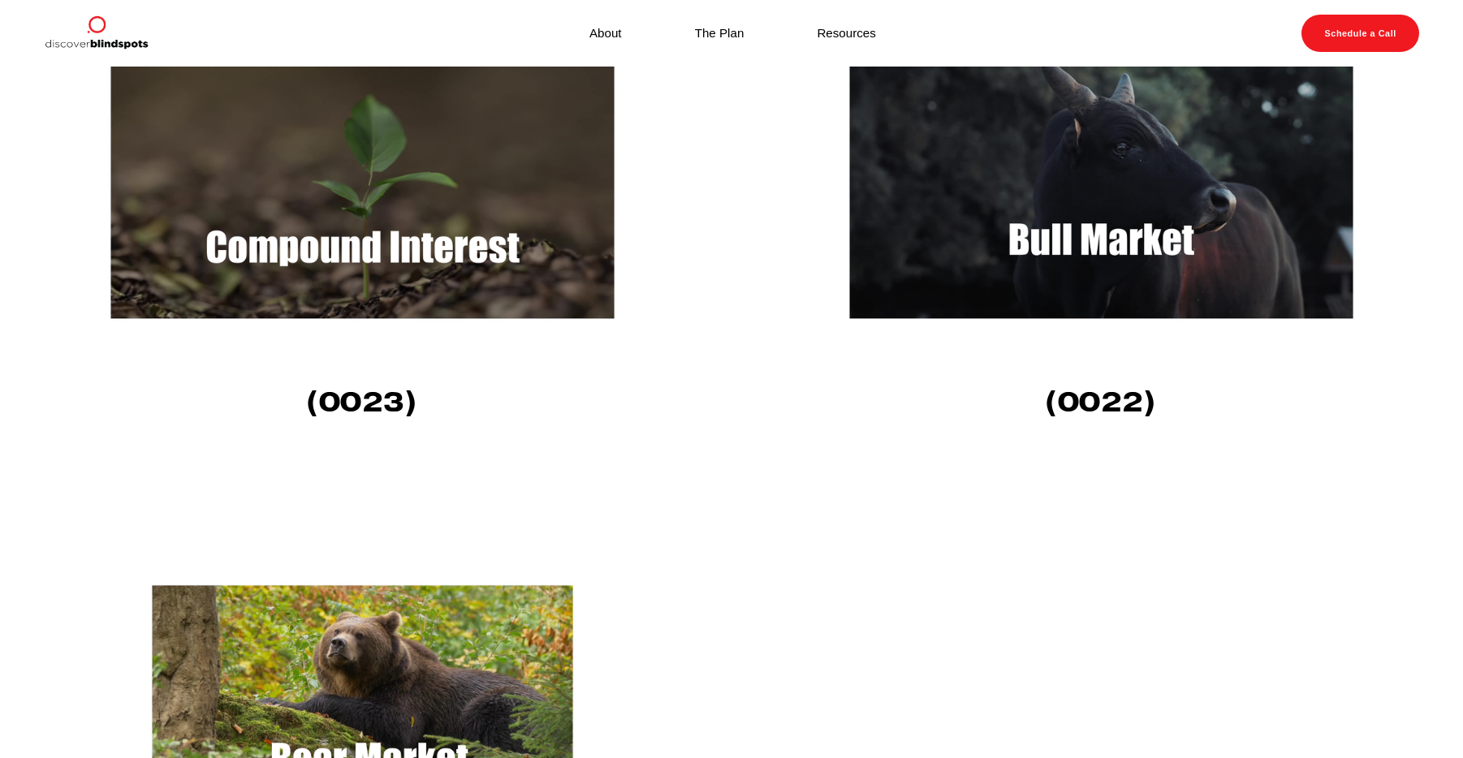
scroll to position [1786, 0]
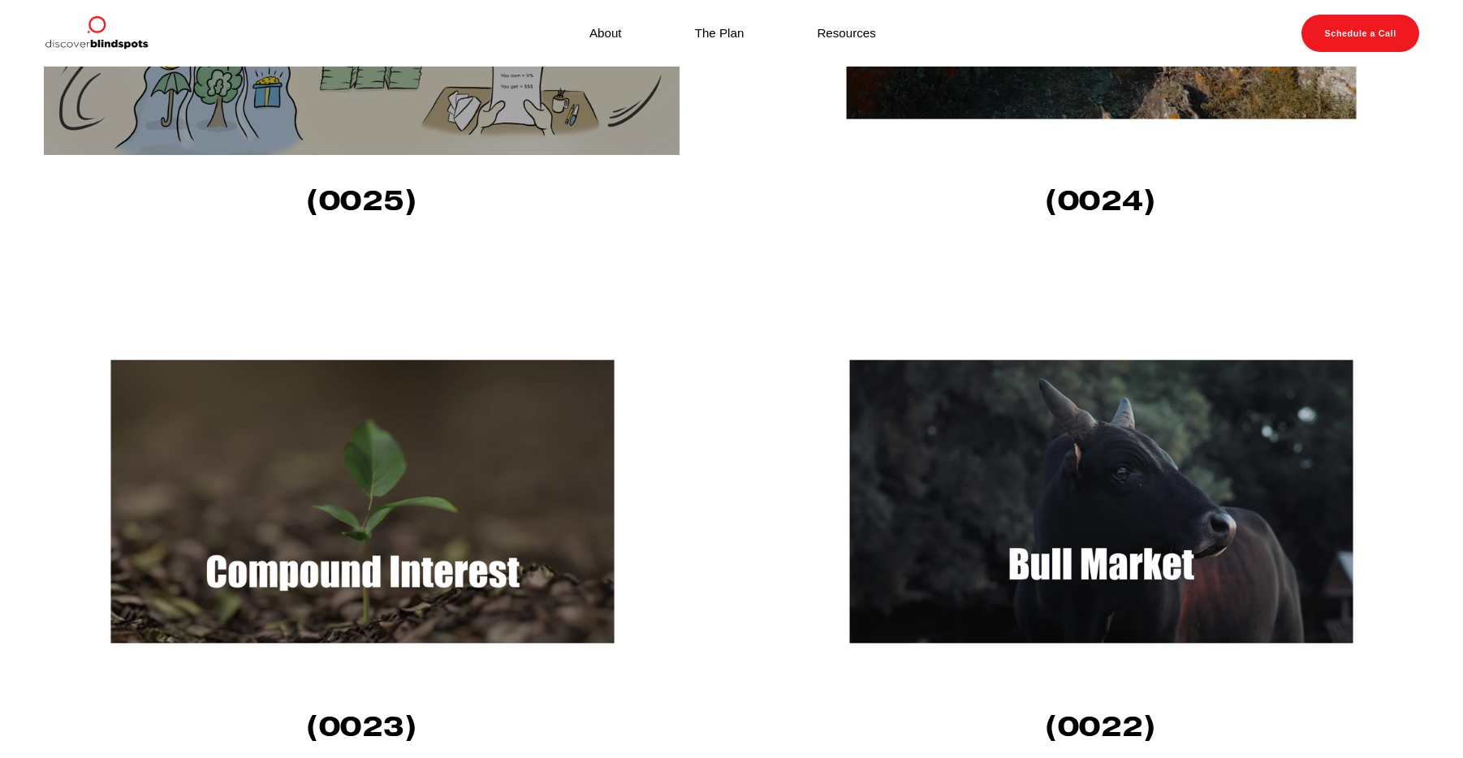
click at [469, 494] on img at bounding box center [362, 502] width 637 height 358
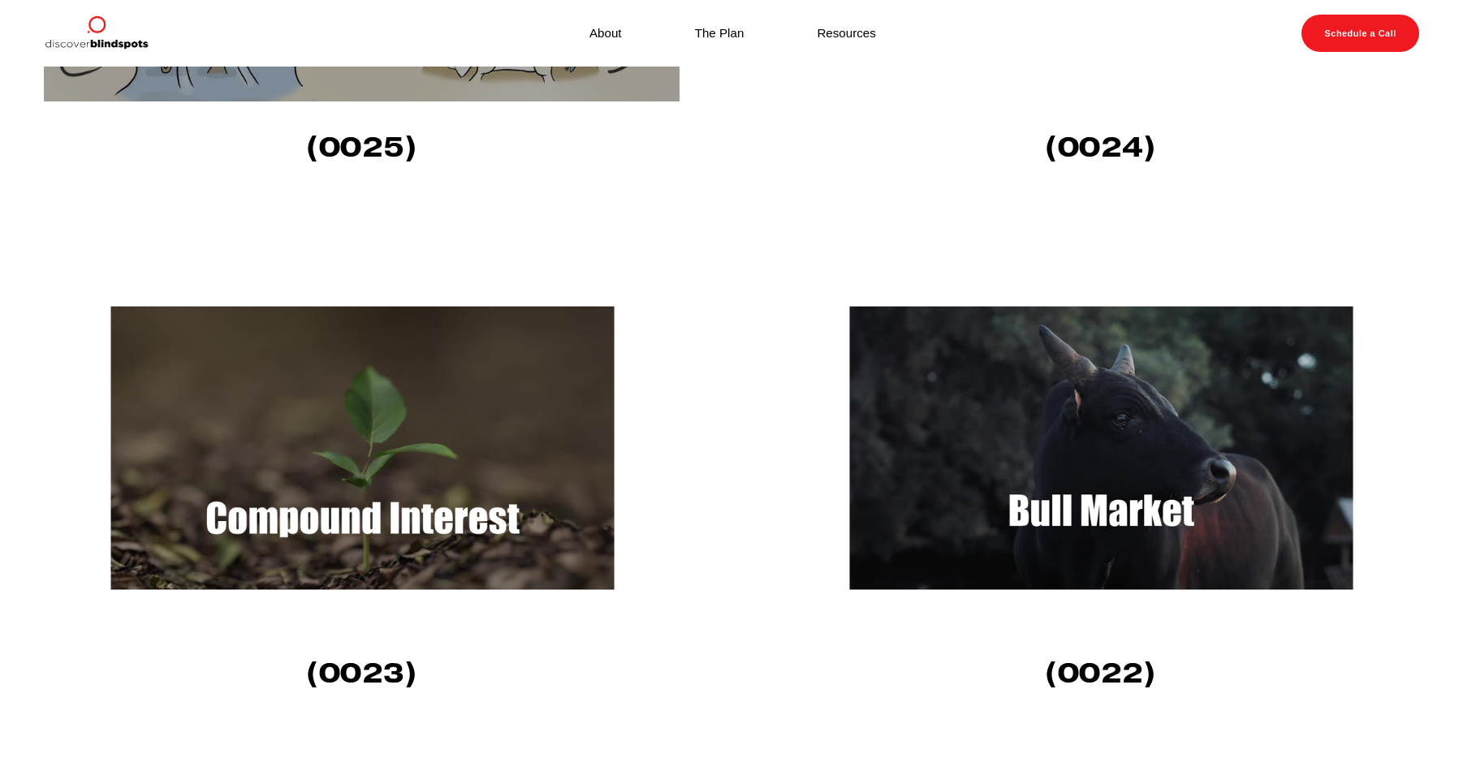
scroll to position [1948, 0]
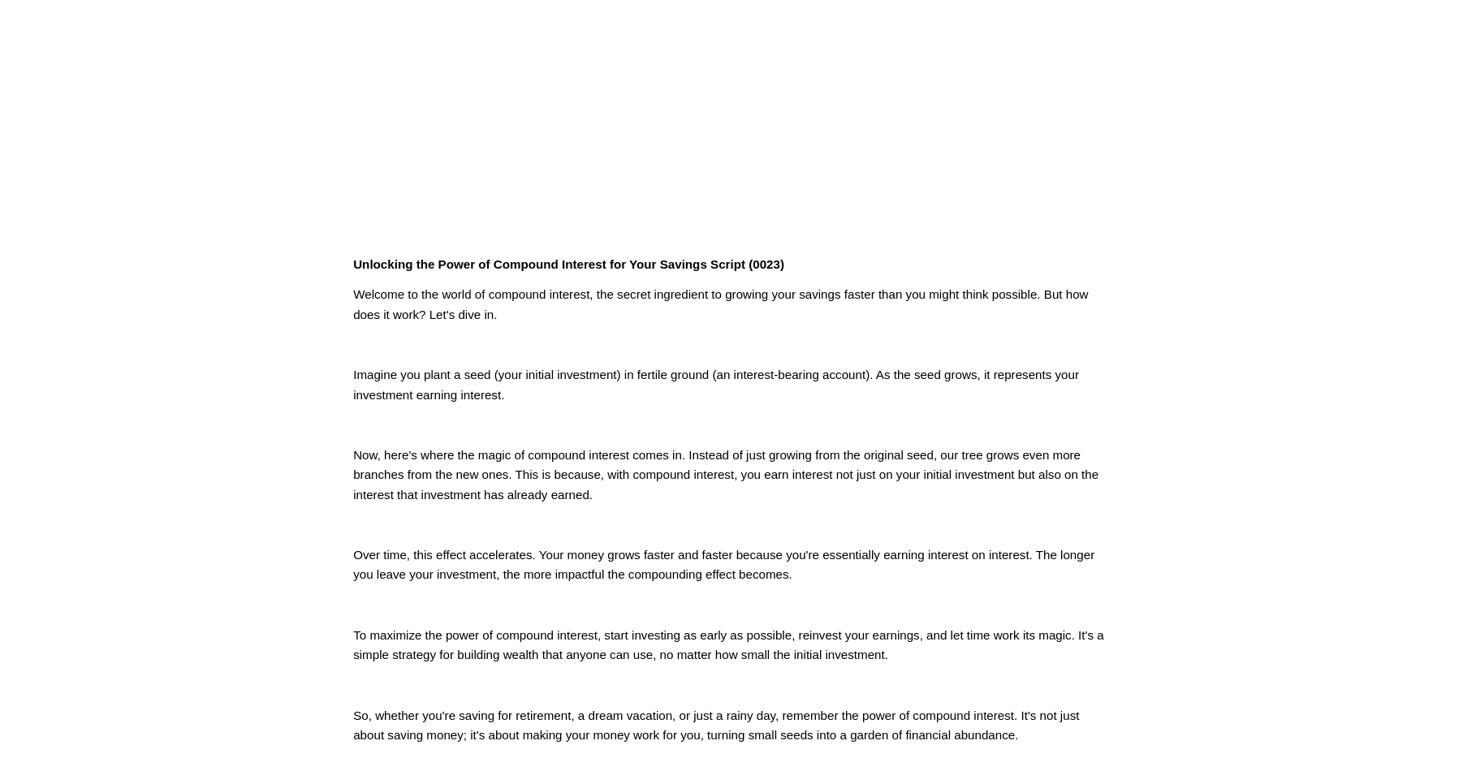
scroll to position [325, 0]
